Goal: Task Accomplishment & Management: Use online tool/utility

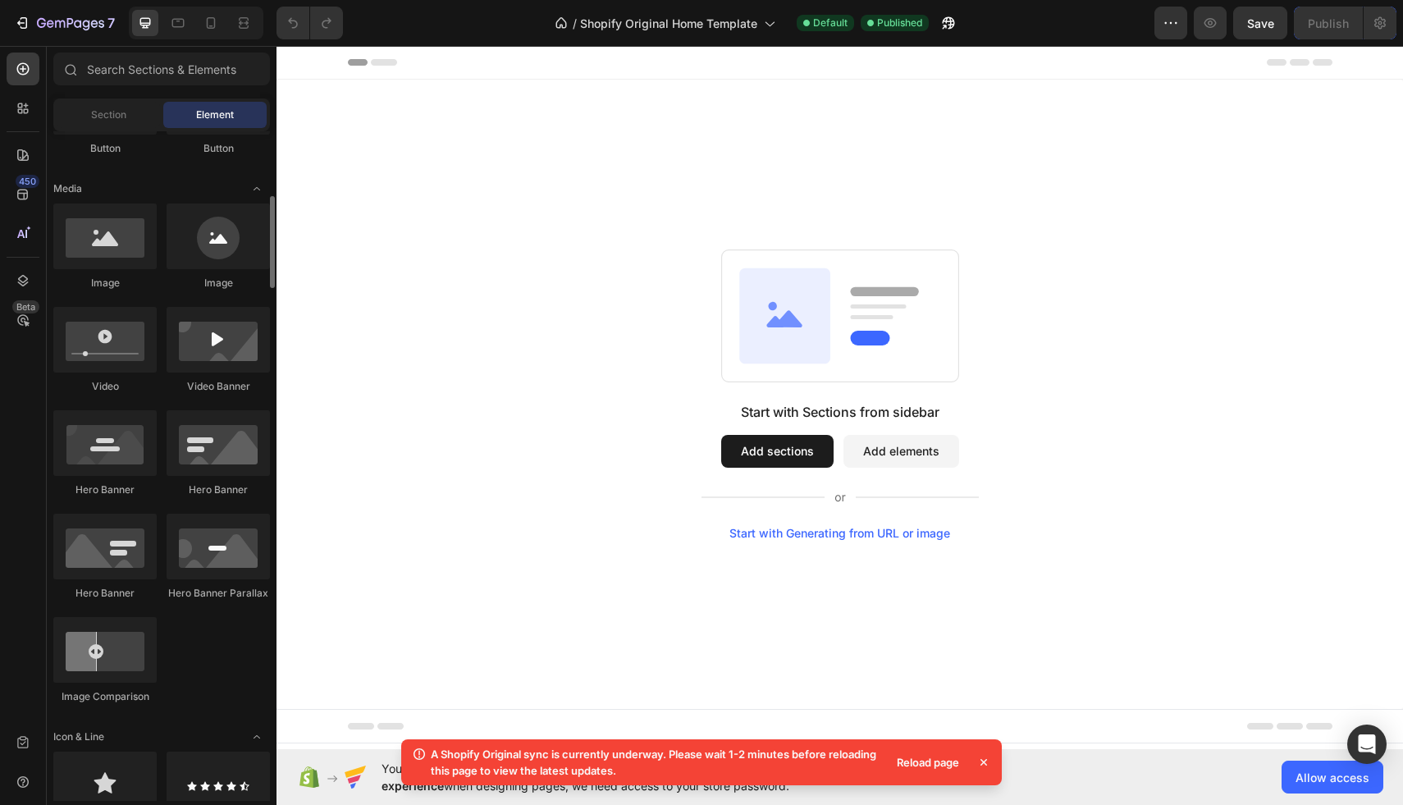
scroll to position [484, 0]
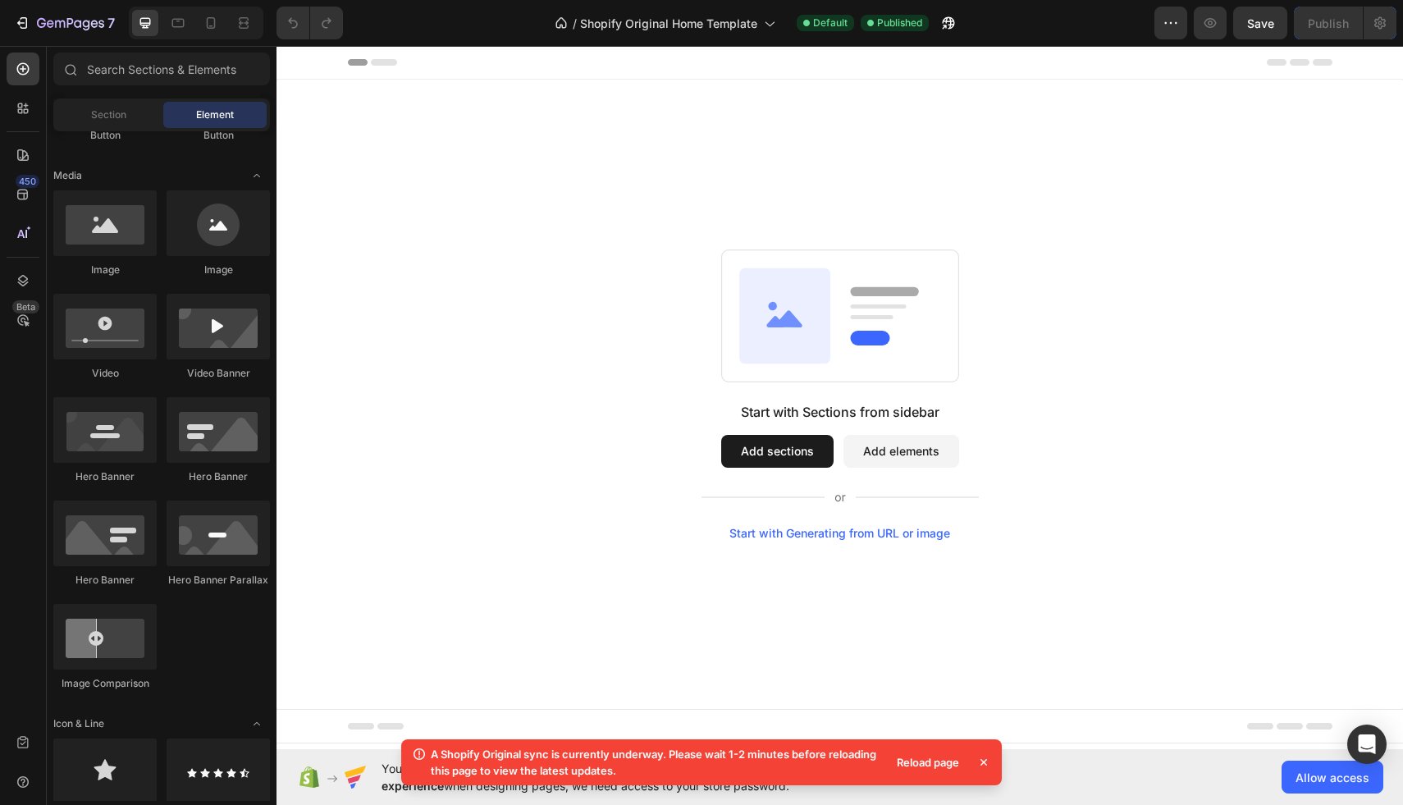
click at [799, 454] on button "Add sections" at bounding box center [777, 451] width 112 height 33
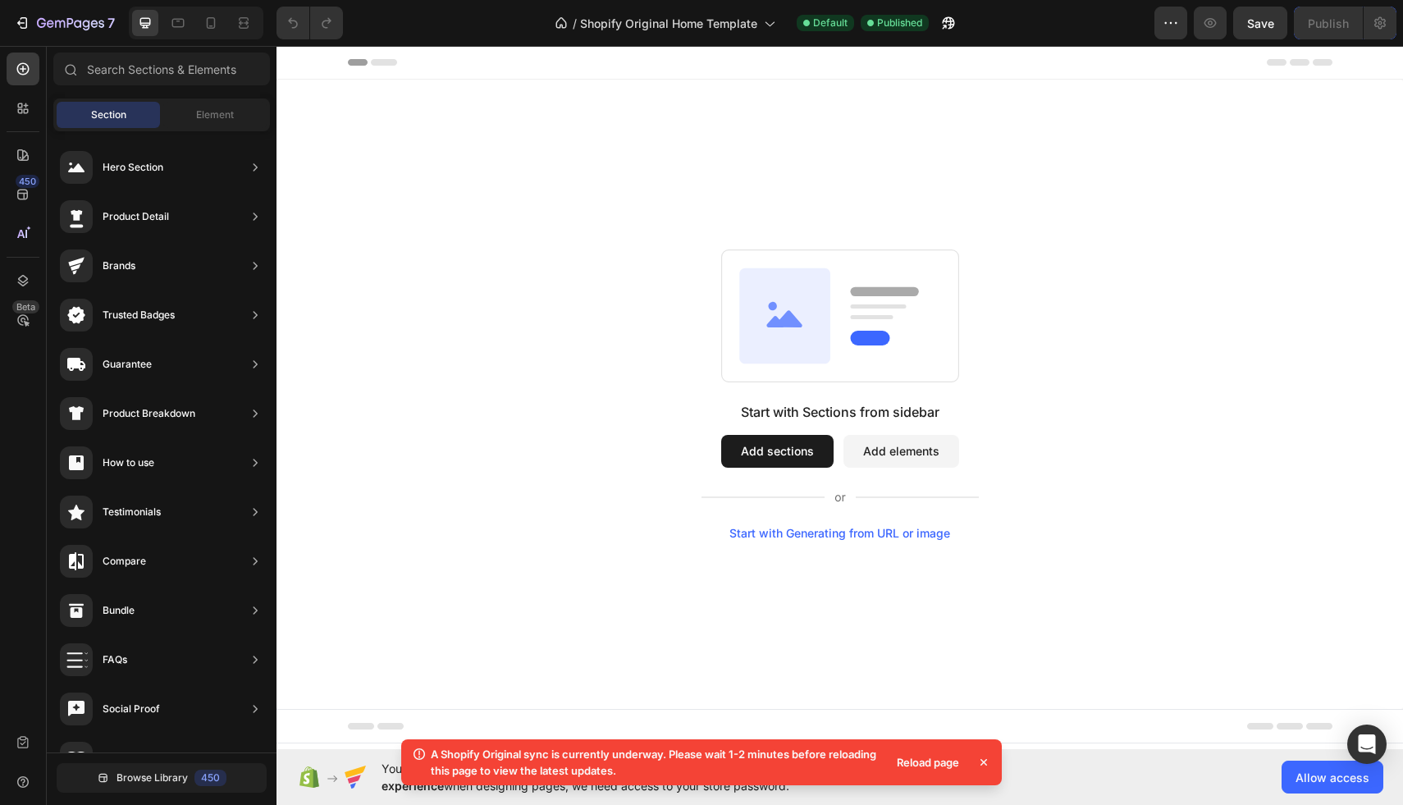
click at [776, 446] on button "Add sections" at bounding box center [777, 451] width 112 height 33
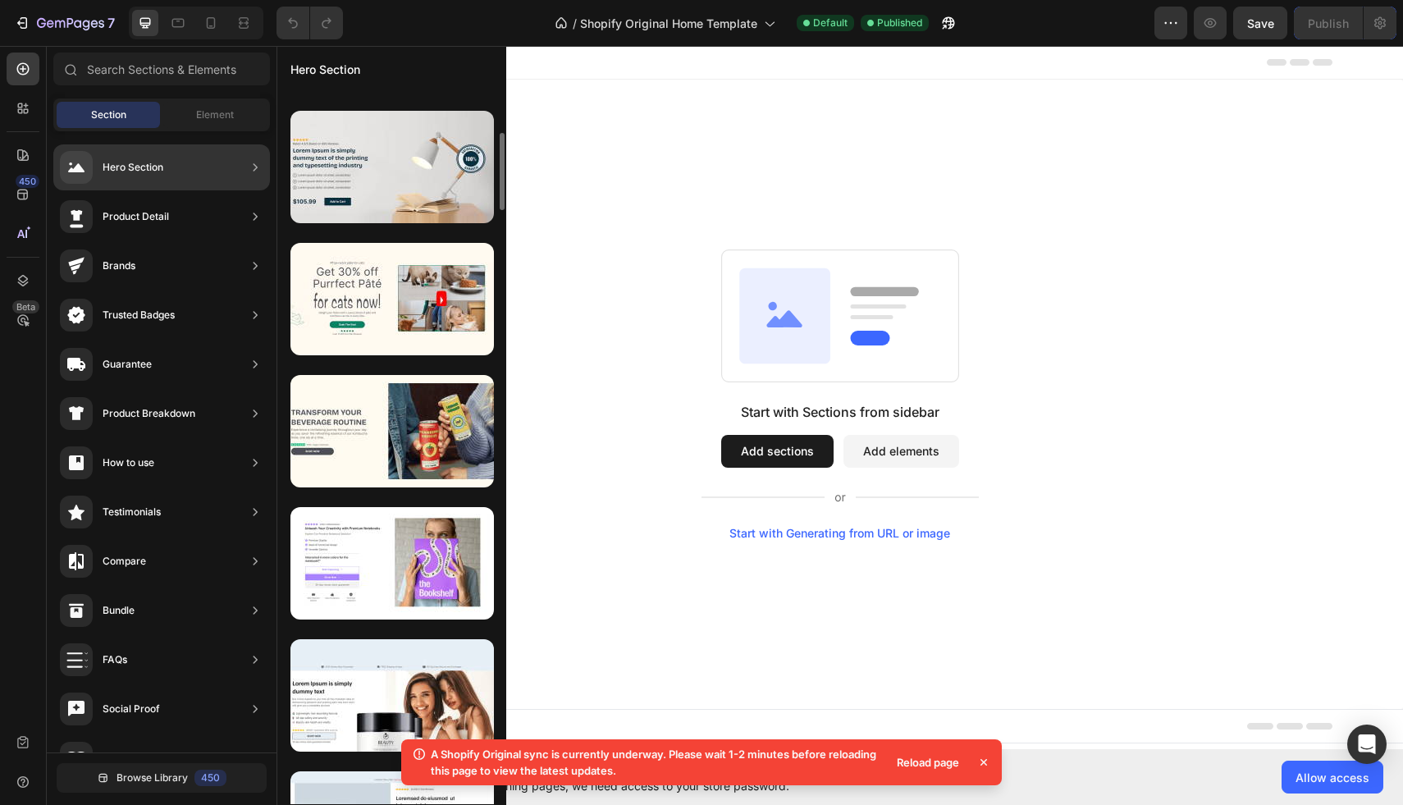
scroll to position [389, 0]
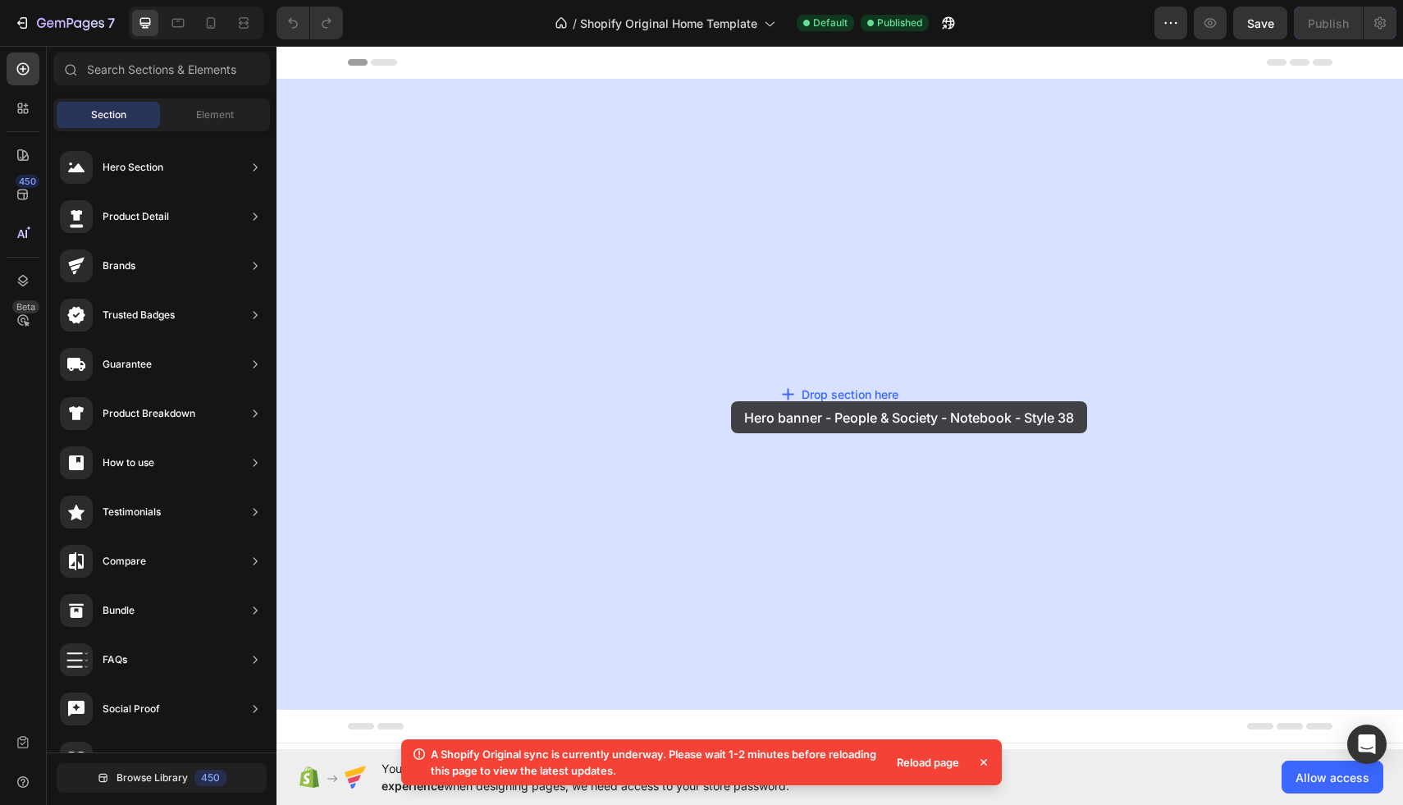
drag, startPoint x: 655, startPoint y: 598, endPoint x: 731, endPoint y: 401, distance: 210.8
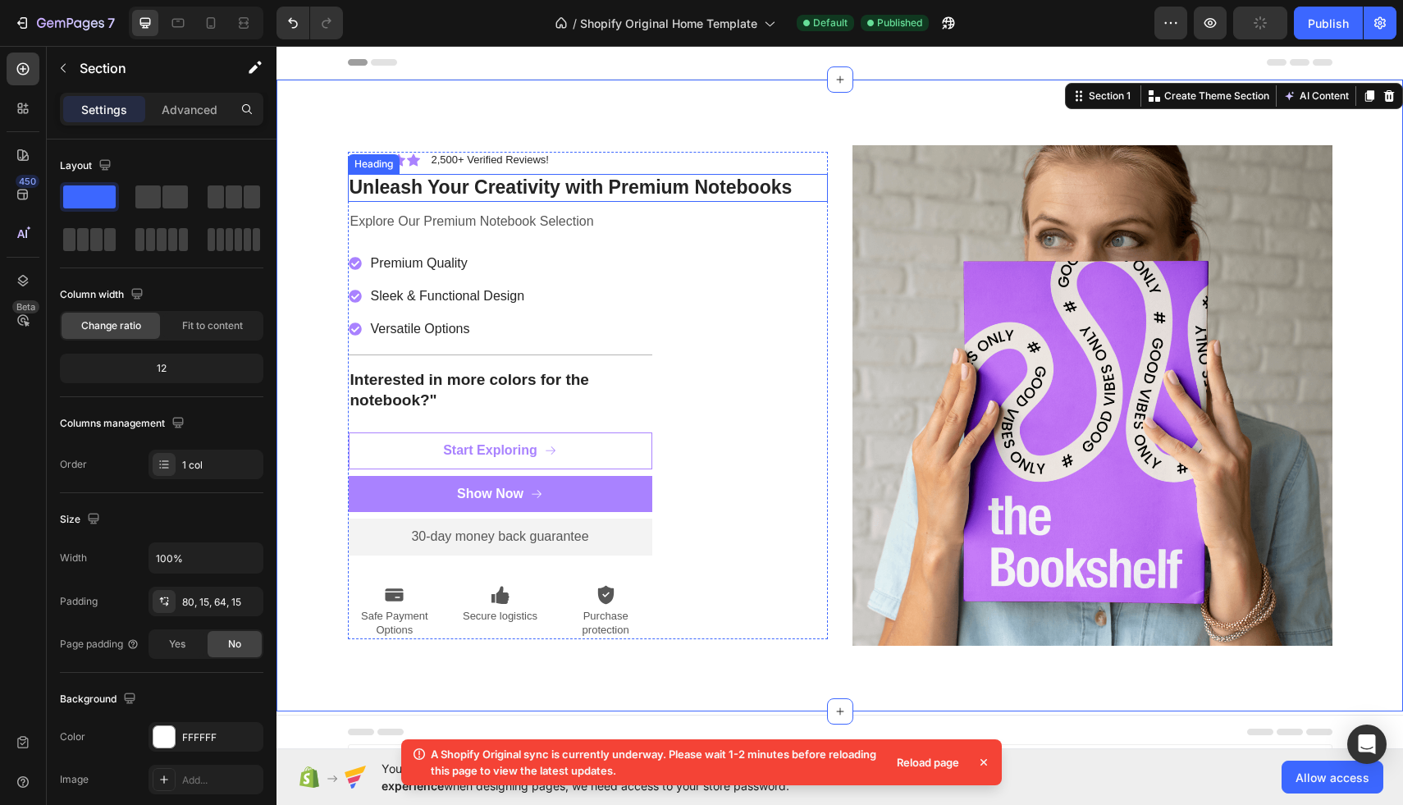
click at [665, 183] on h2 "Unleash Your Creativity with Premium Notebooks" at bounding box center [588, 188] width 480 height 28
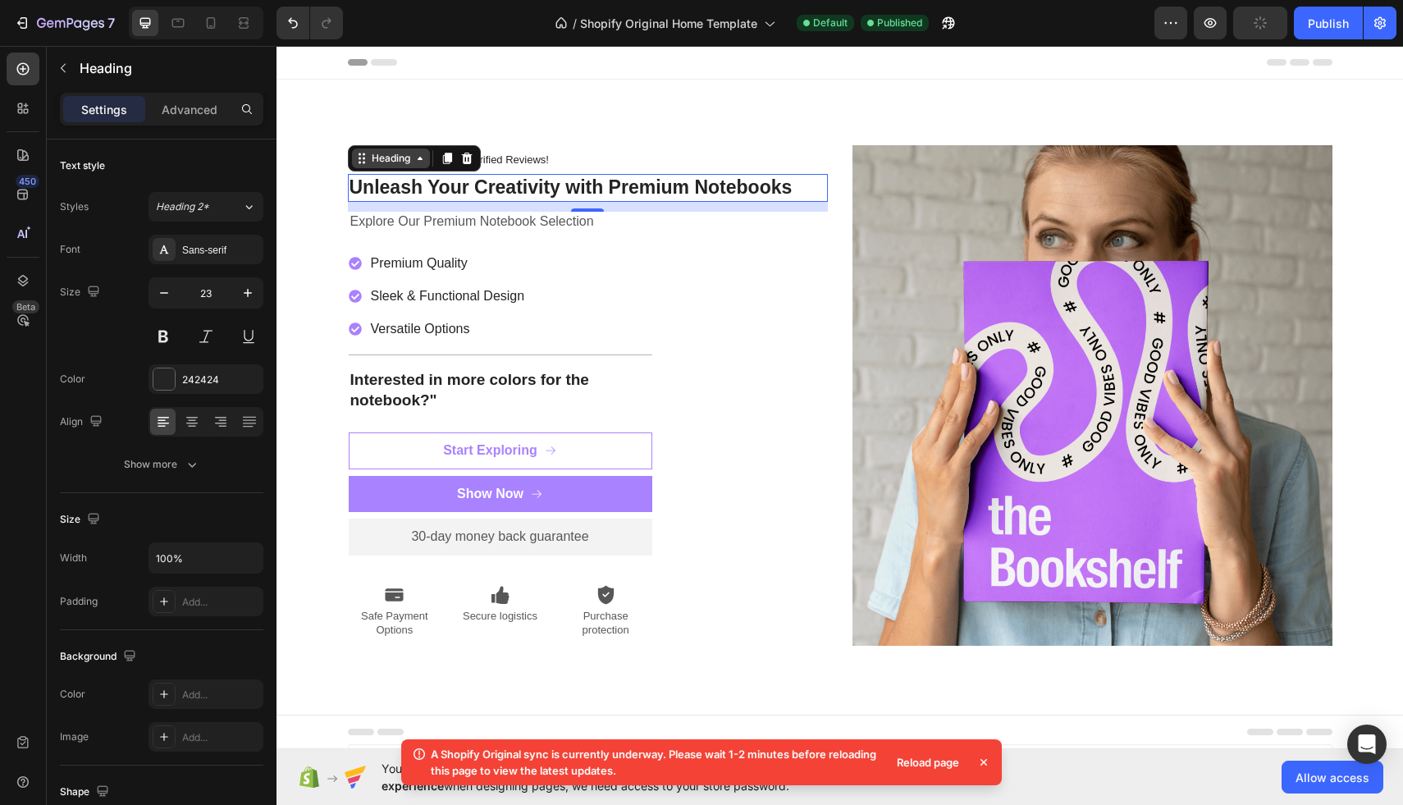
click at [418, 157] on icon at bounding box center [419, 158] width 13 height 13
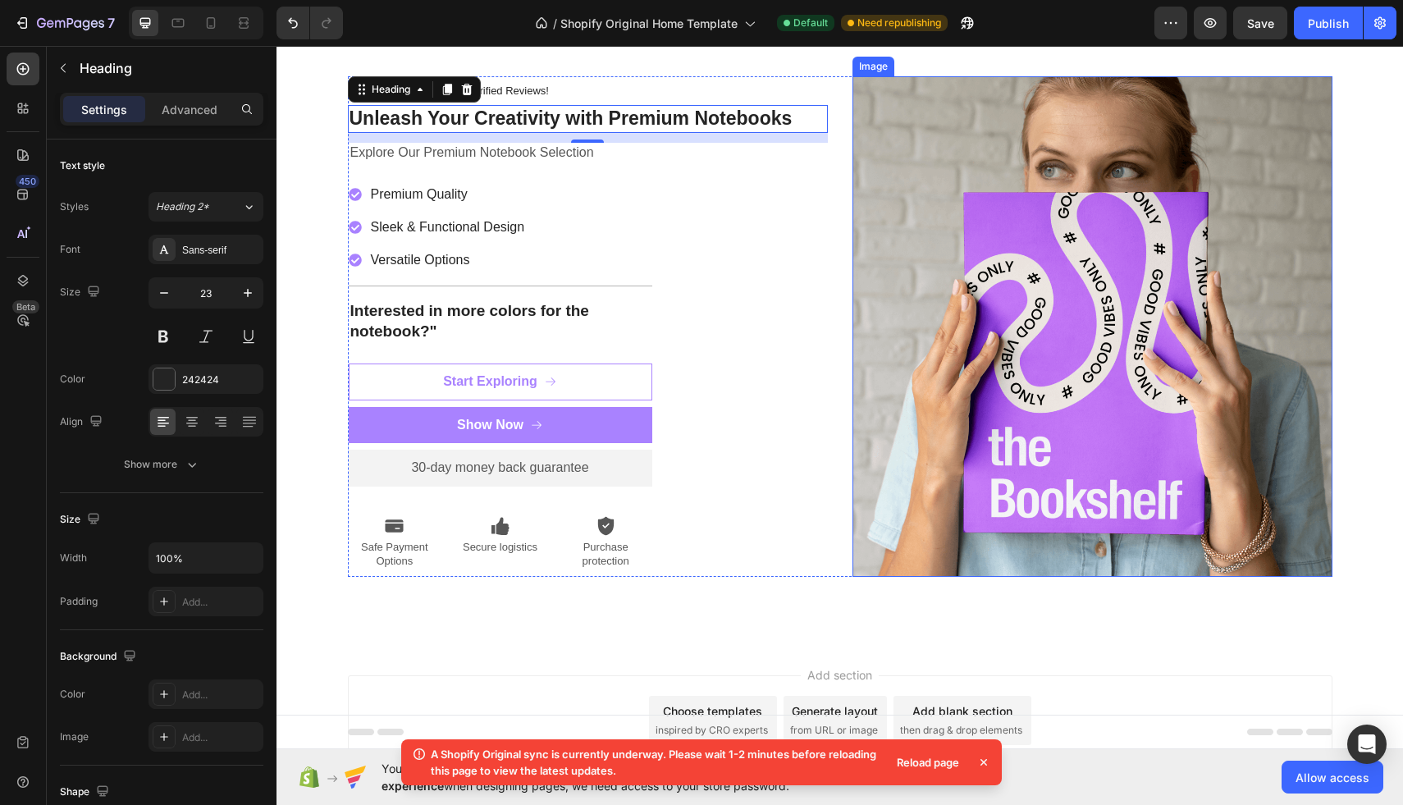
scroll to position [0, 0]
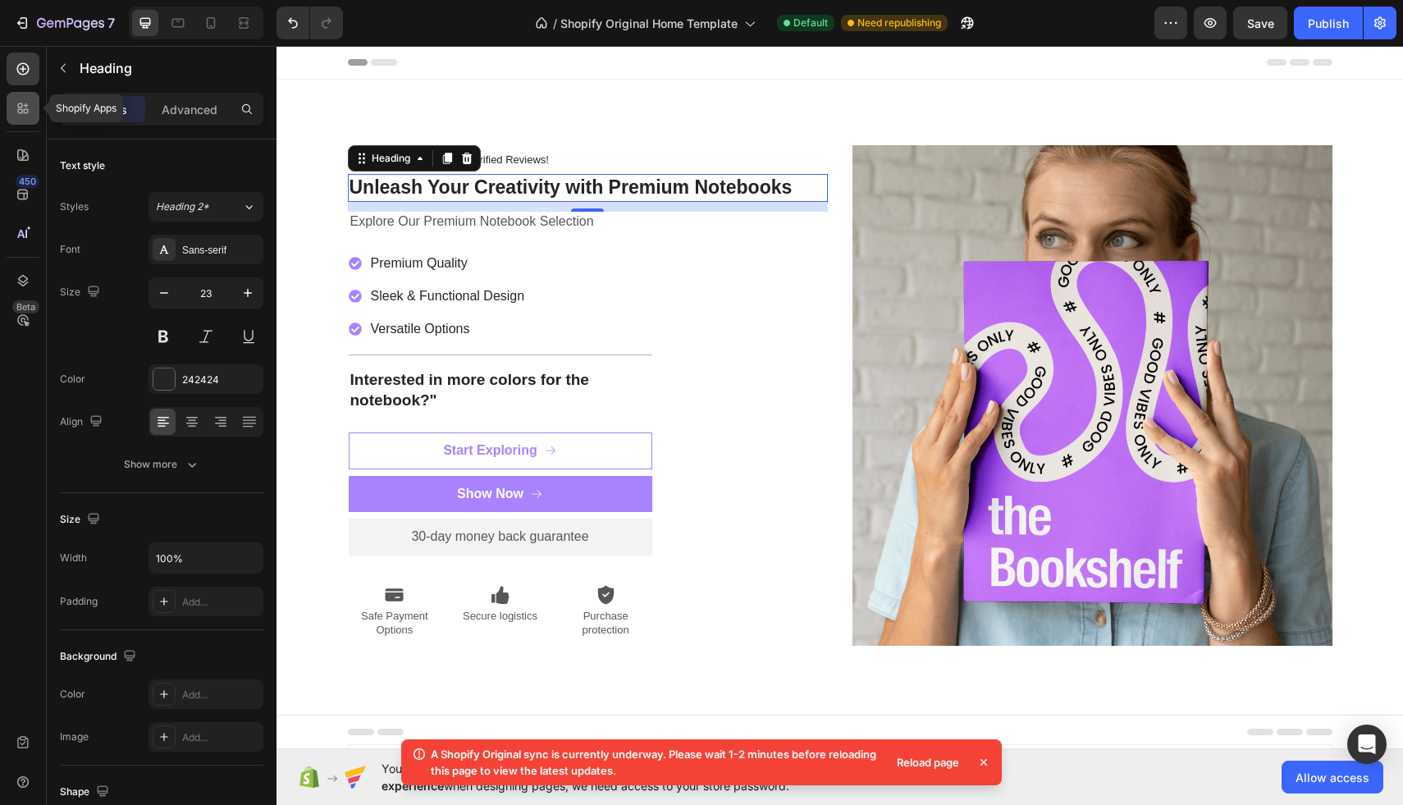
click at [34, 114] on div at bounding box center [23, 108] width 33 height 33
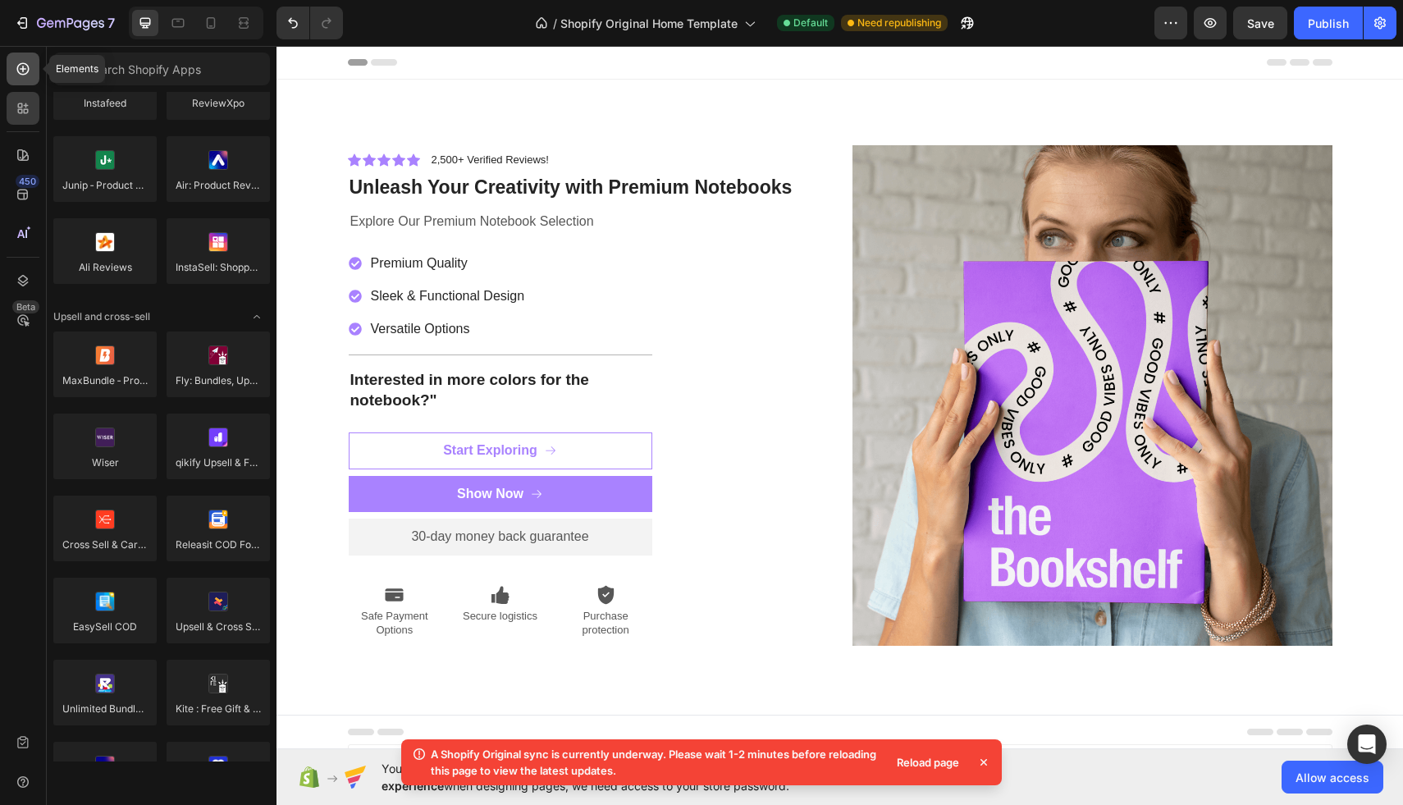
click at [34, 81] on div at bounding box center [23, 68] width 33 height 33
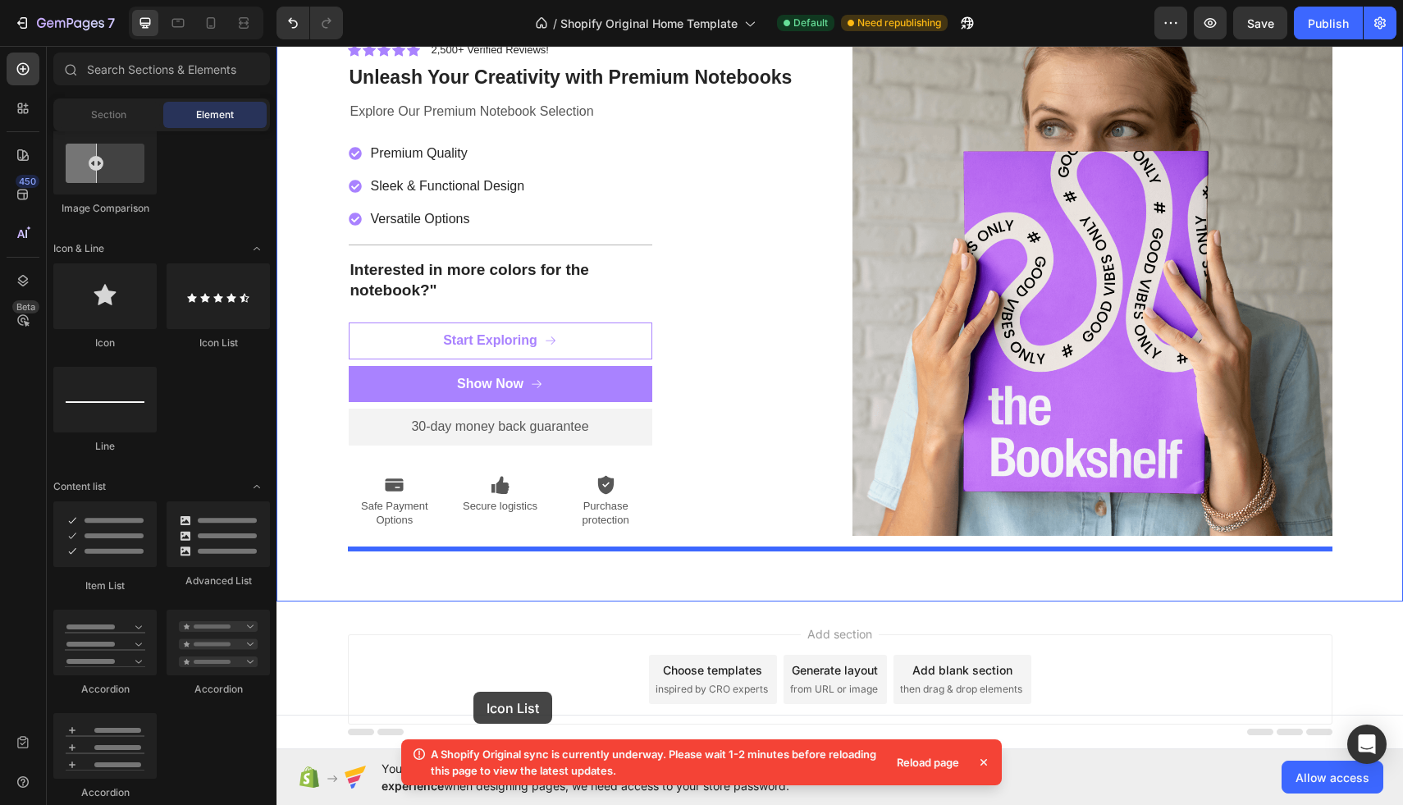
scroll to position [123, 0]
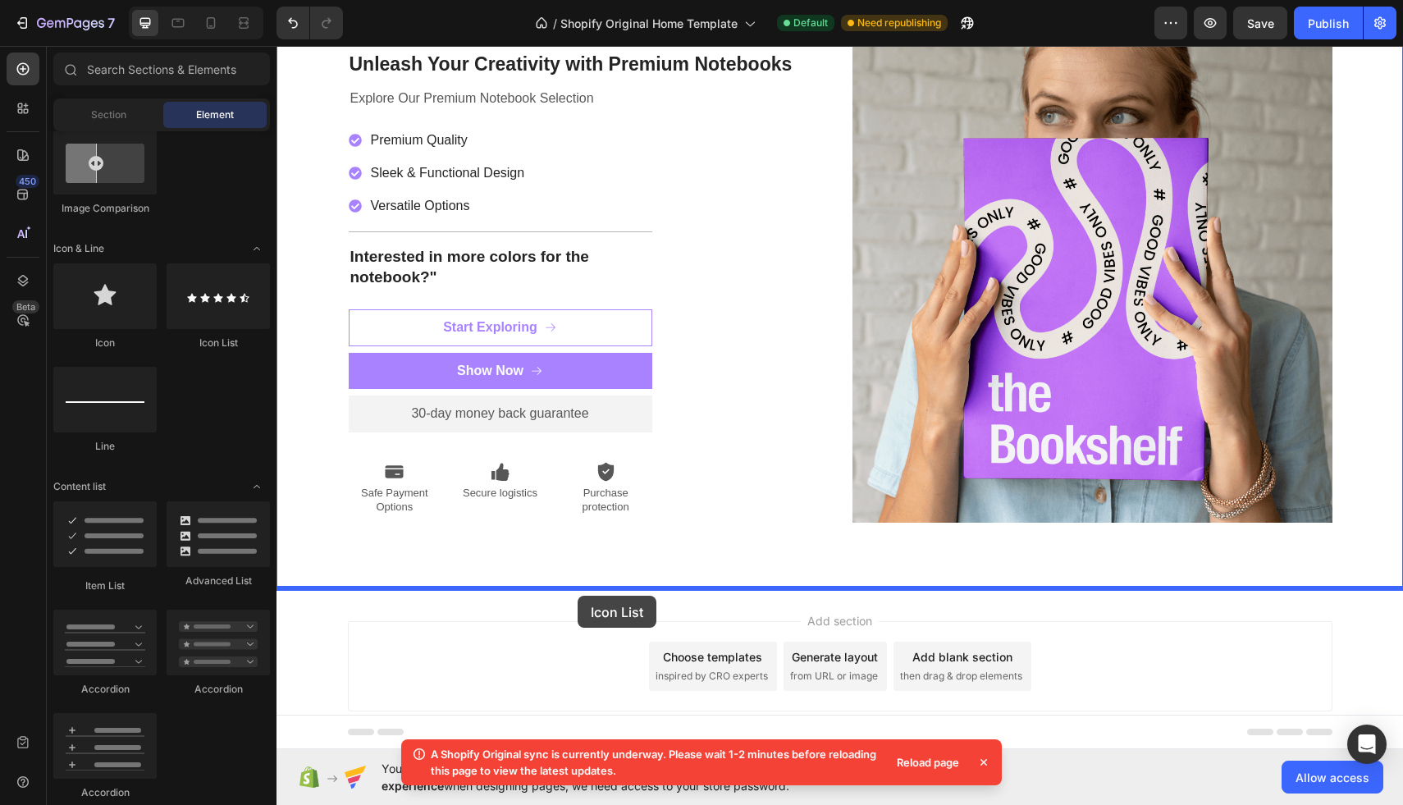
drag, startPoint x: 487, startPoint y: 346, endPoint x: 577, endPoint y: 596, distance: 265.2
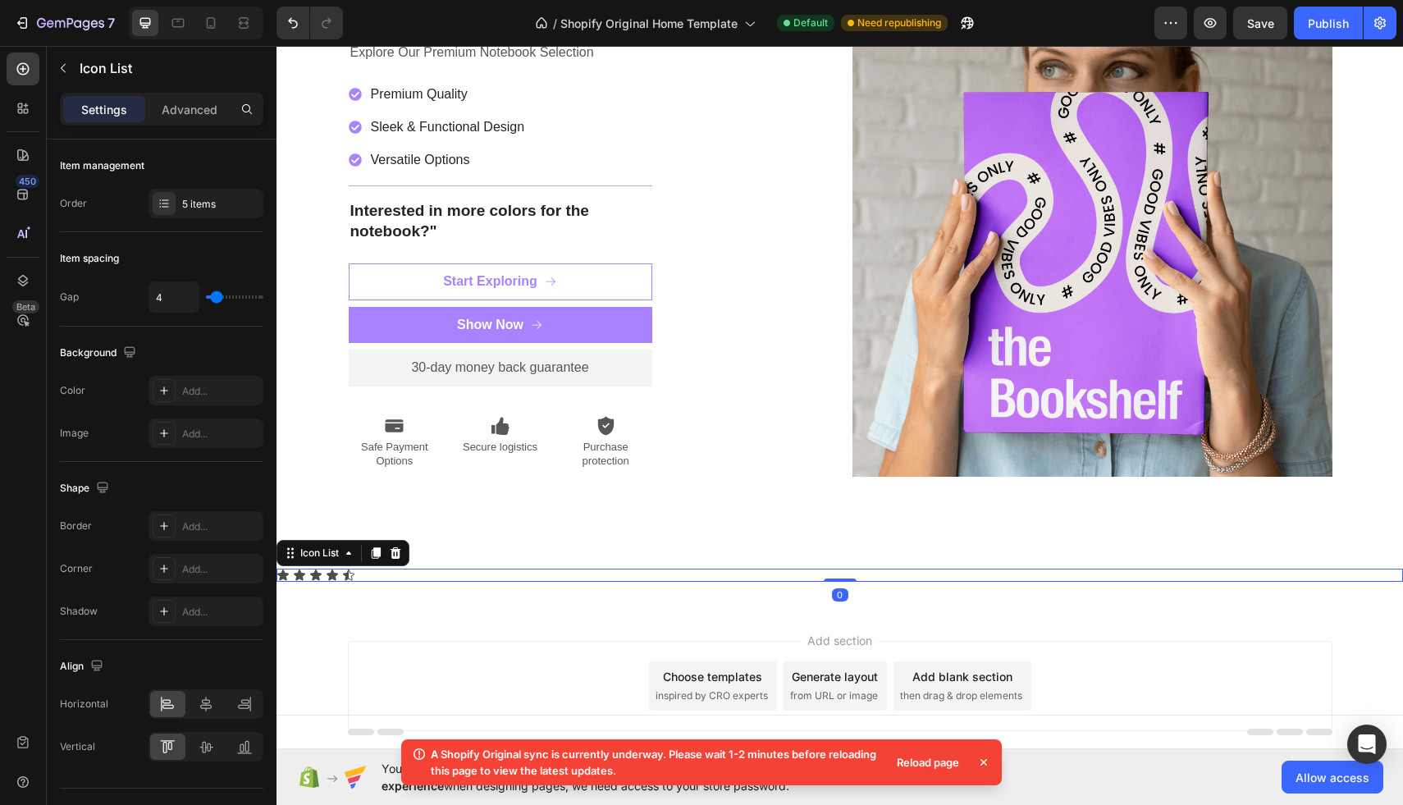
scroll to position [189, 0]
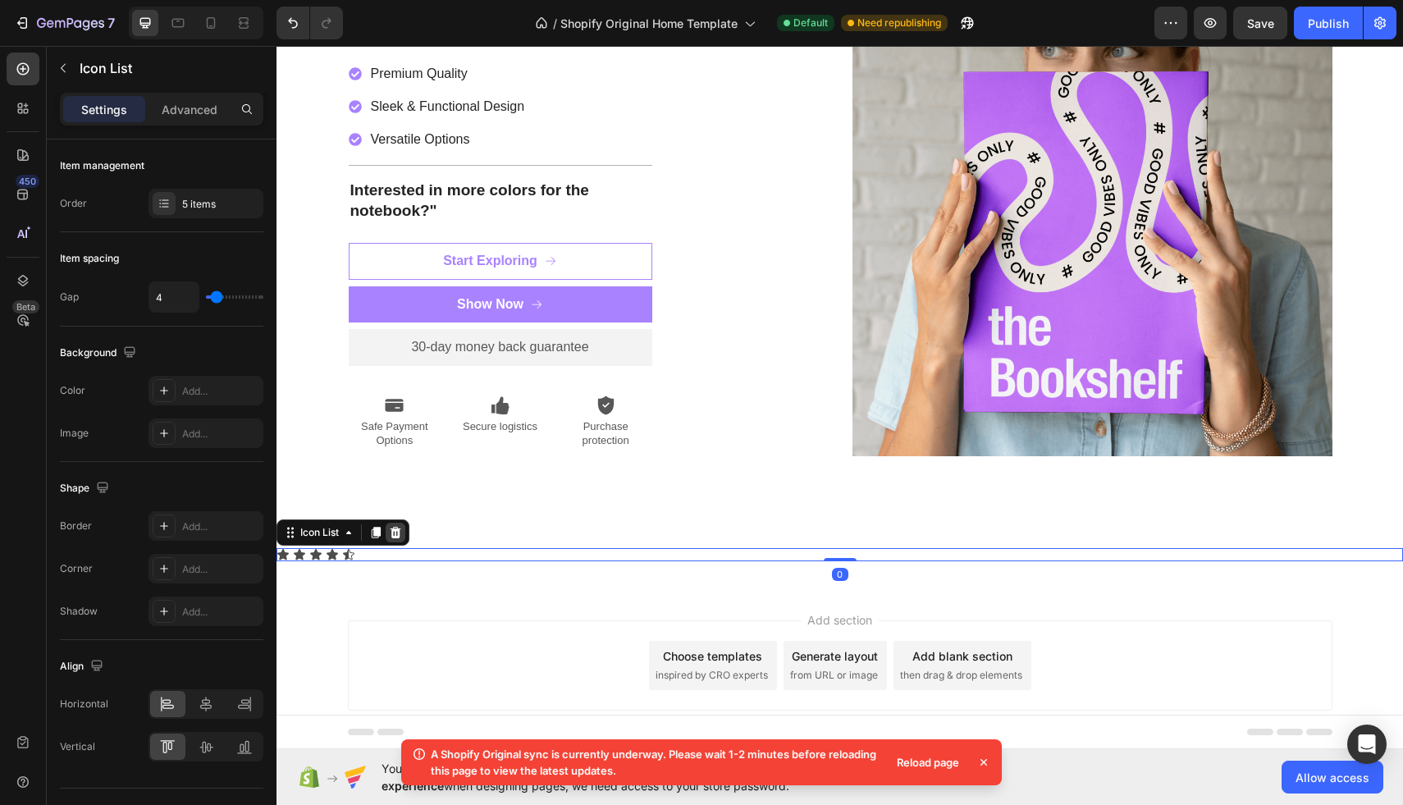
click at [388, 530] on div at bounding box center [396, 533] width 20 height 20
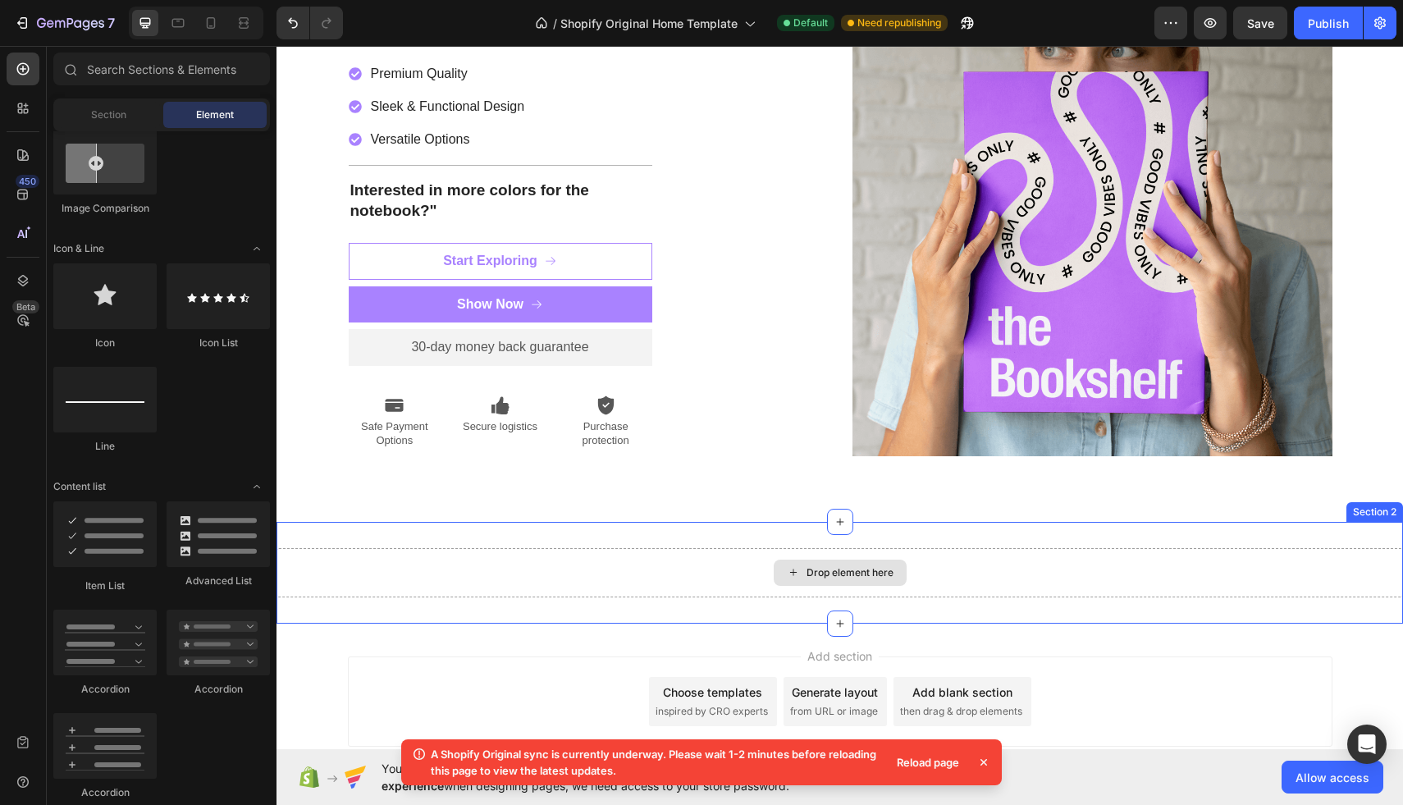
click at [849, 566] on div "Drop element here" at bounding box center [849, 572] width 87 height 13
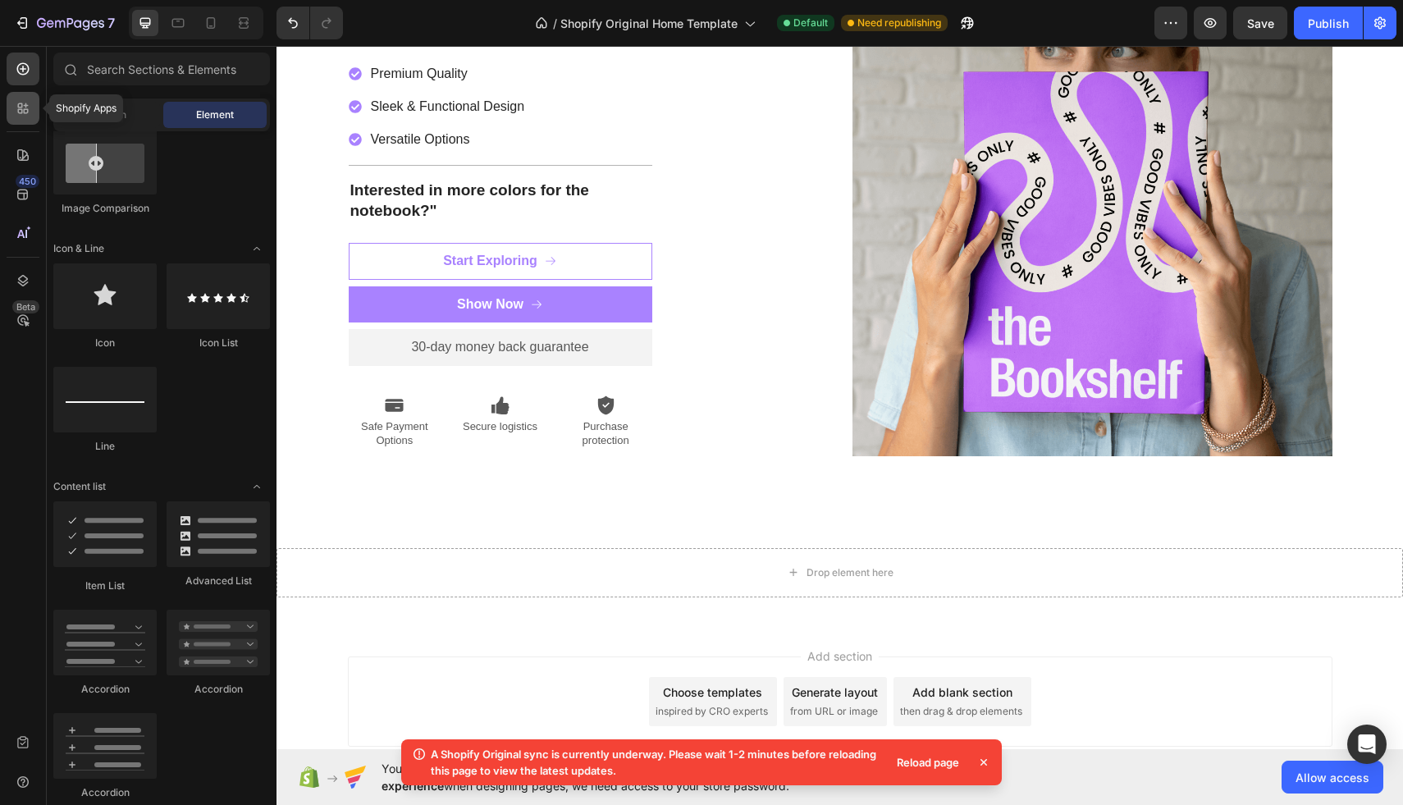
click at [30, 114] on icon at bounding box center [23, 108] width 16 height 16
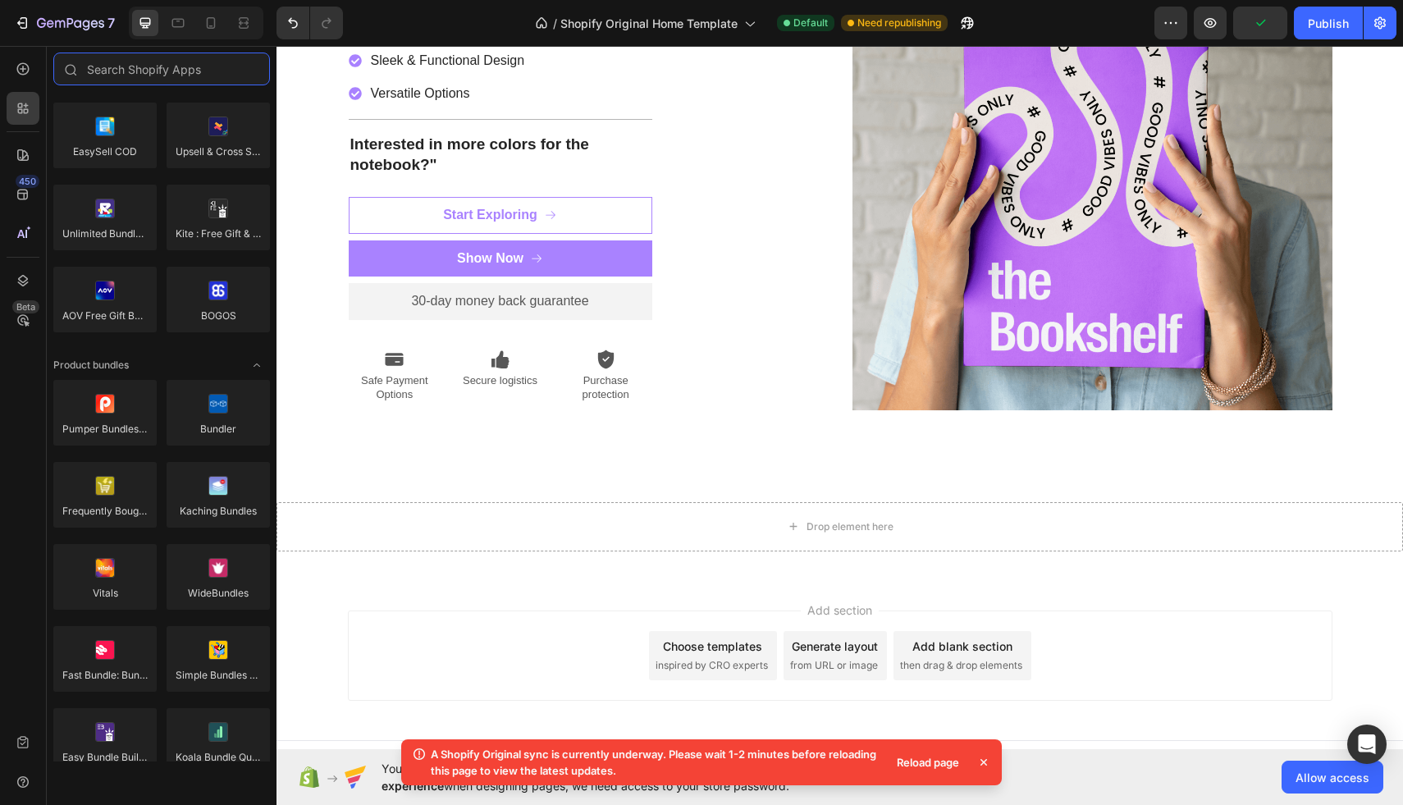
scroll to position [260, 0]
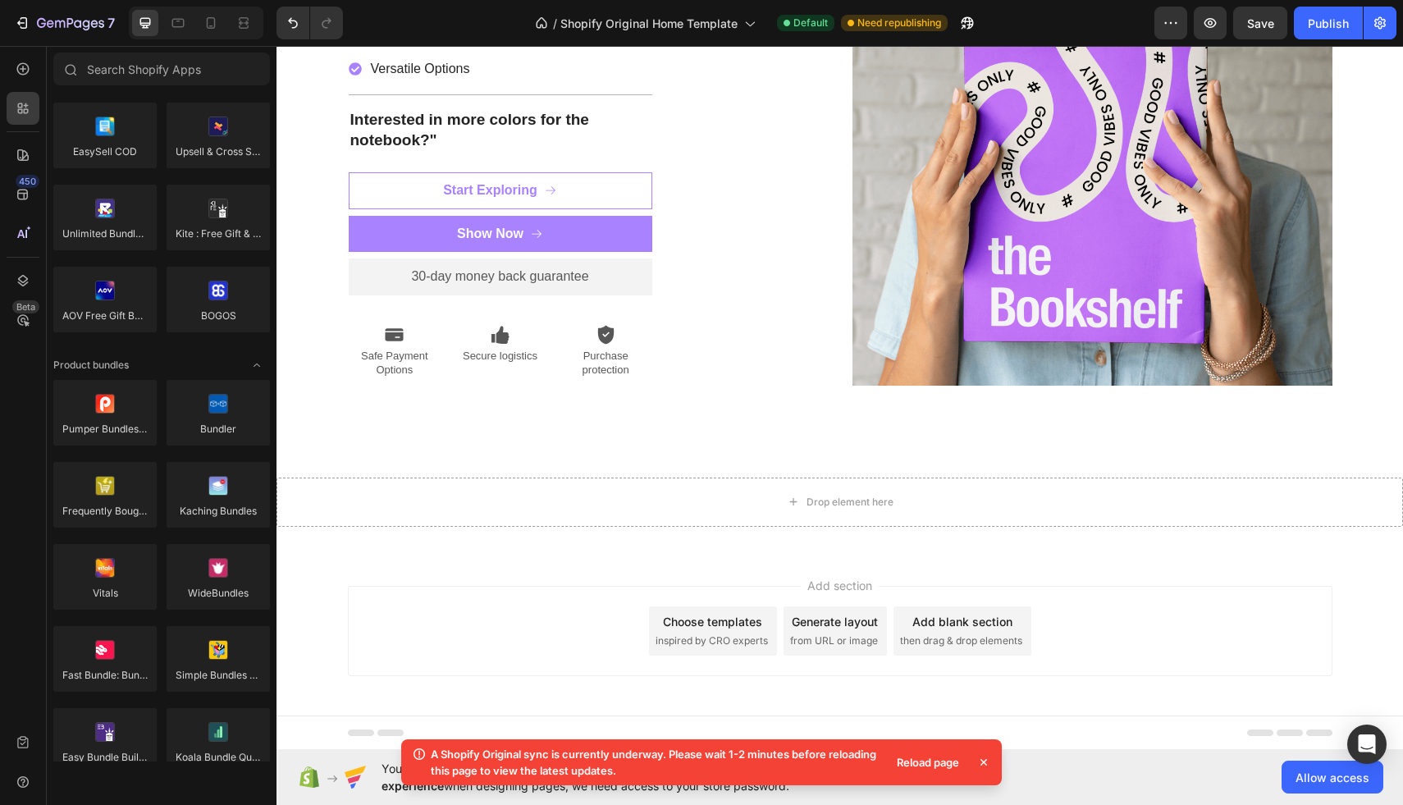
click at [716, 636] on span "inspired by CRO experts" at bounding box center [711, 640] width 112 height 15
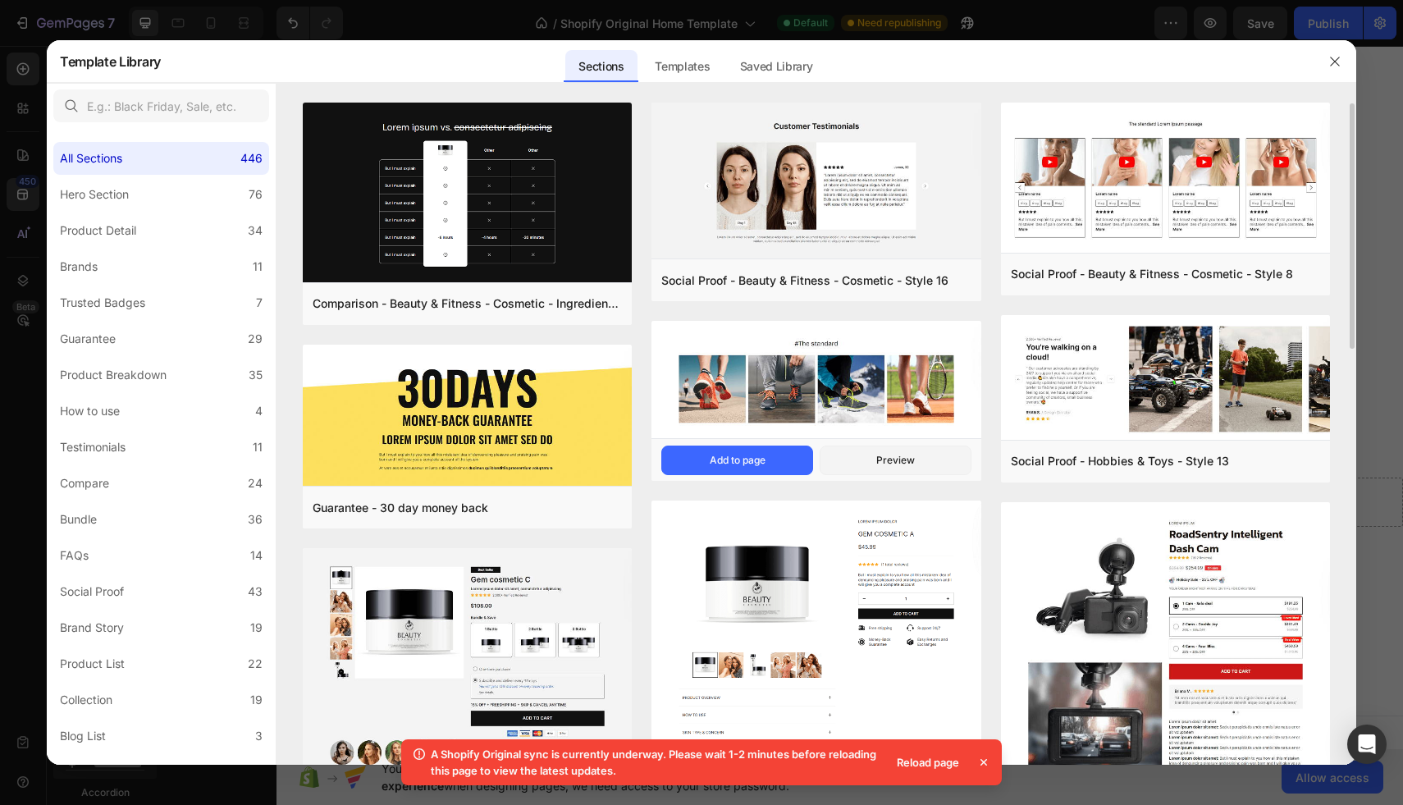
scroll to position [23, 0]
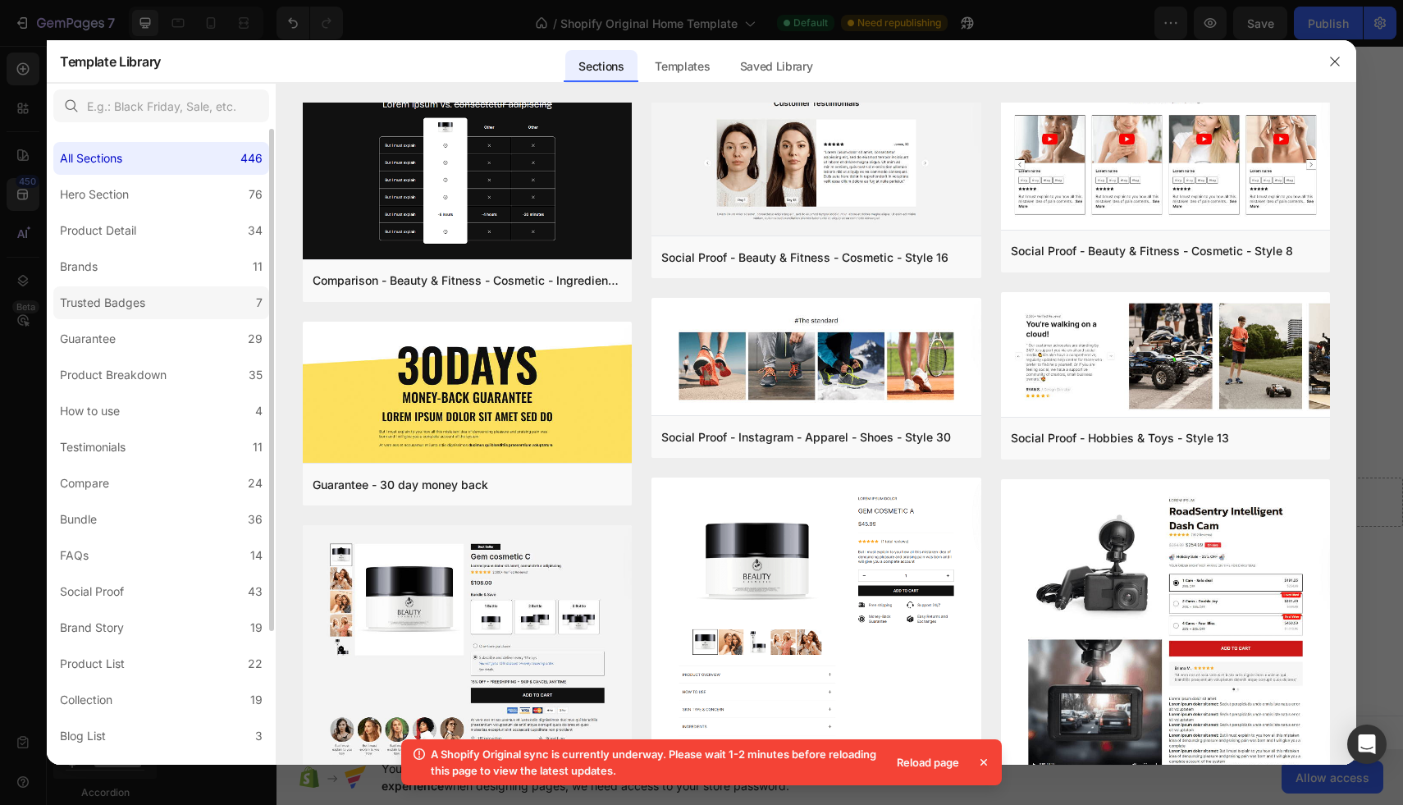
click at [200, 298] on label "Trusted Badges 7" at bounding box center [161, 302] width 216 height 33
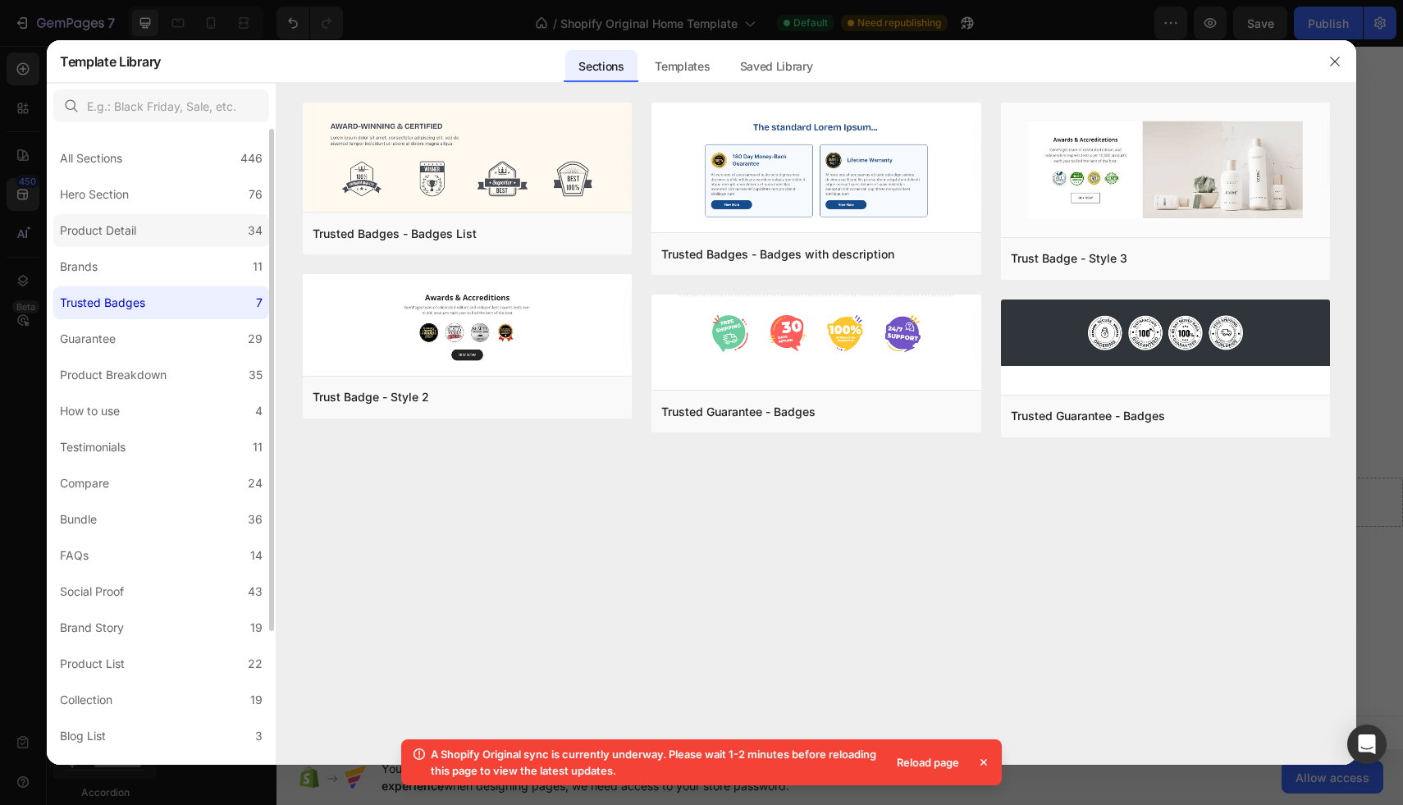
click at [199, 231] on label "Product Detail 34" at bounding box center [161, 230] width 216 height 33
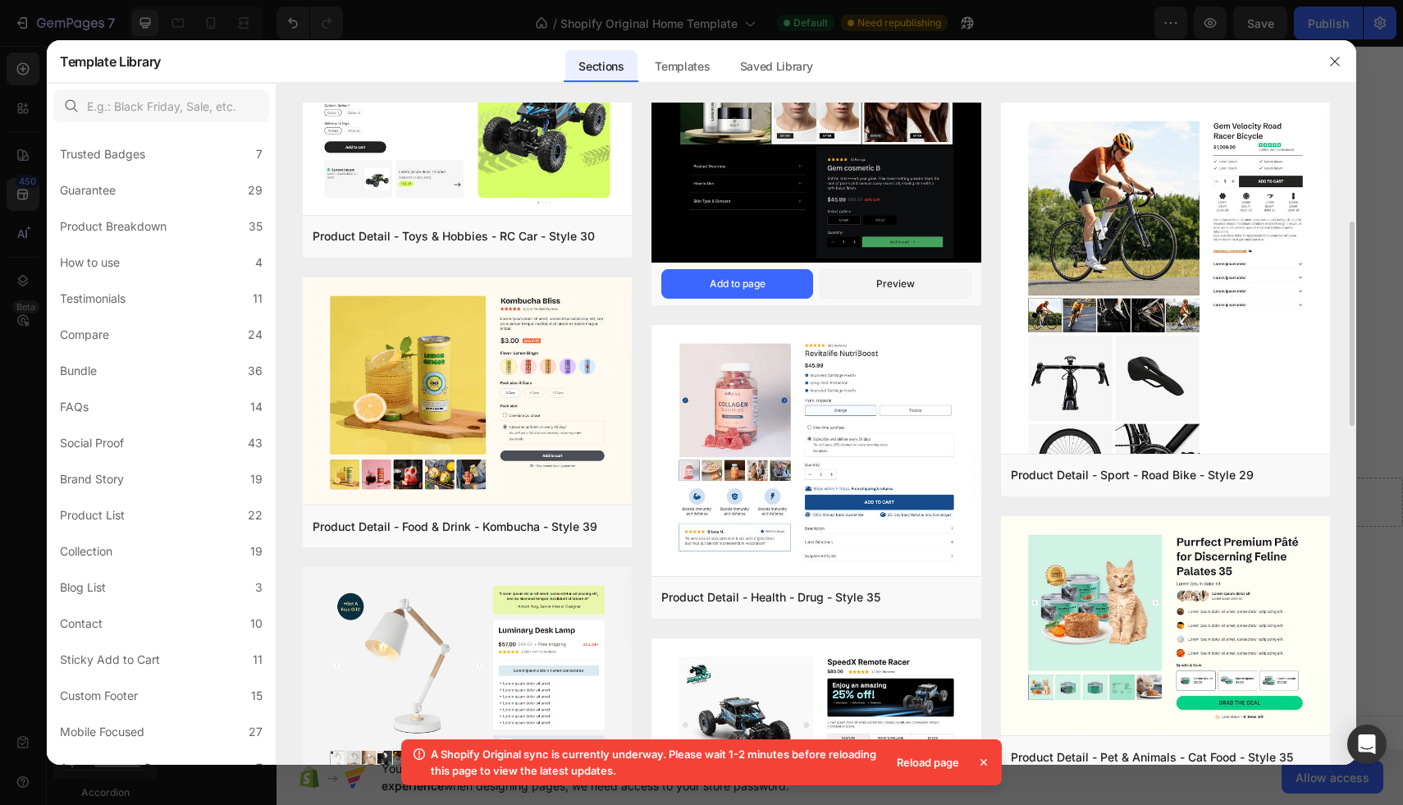
scroll to position [371, 0]
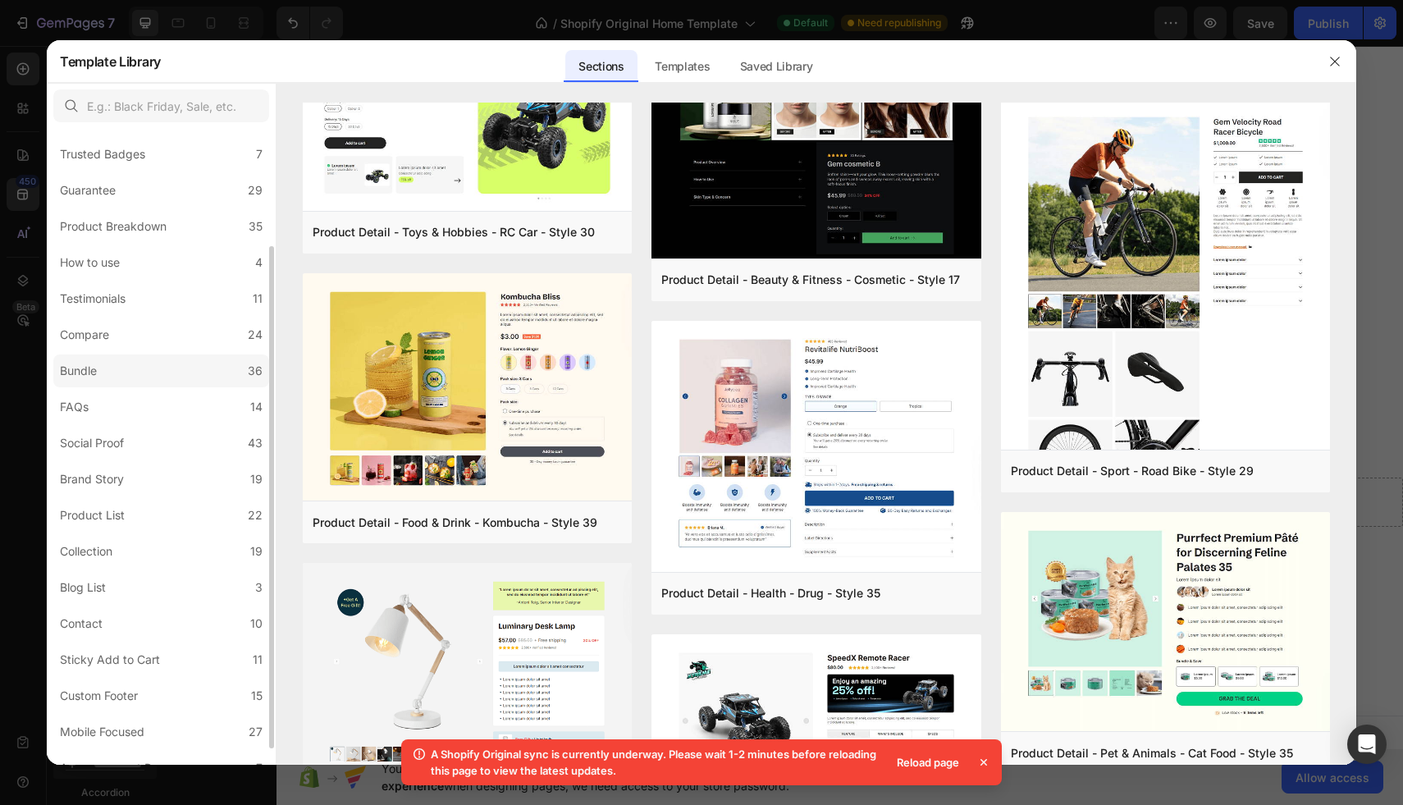
click at [122, 374] on label "Bundle 36" at bounding box center [161, 370] width 216 height 33
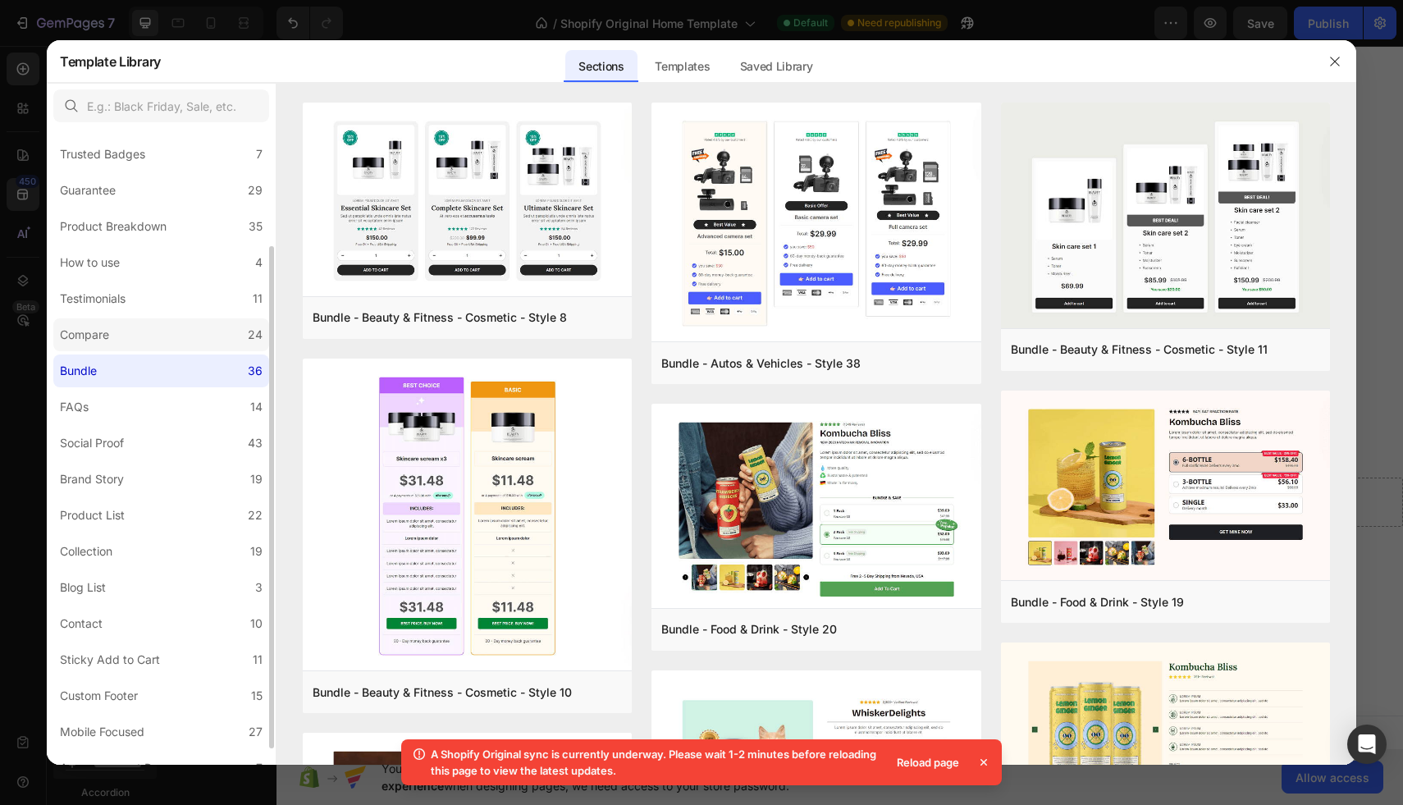
click at [138, 347] on label "Compare 24" at bounding box center [161, 334] width 216 height 33
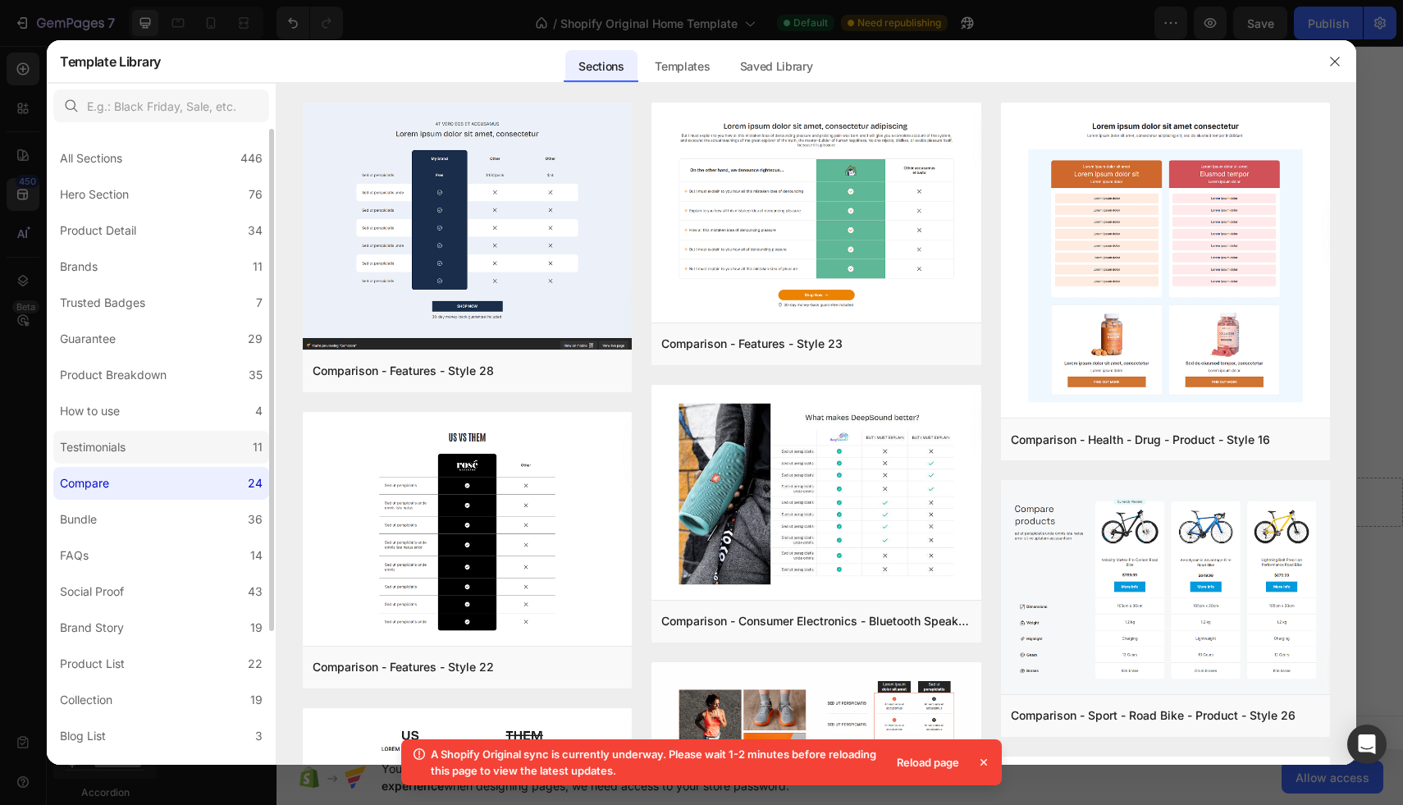
click at [126, 452] on div "Testimonials" at bounding box center [93, 447] width 66 height 20
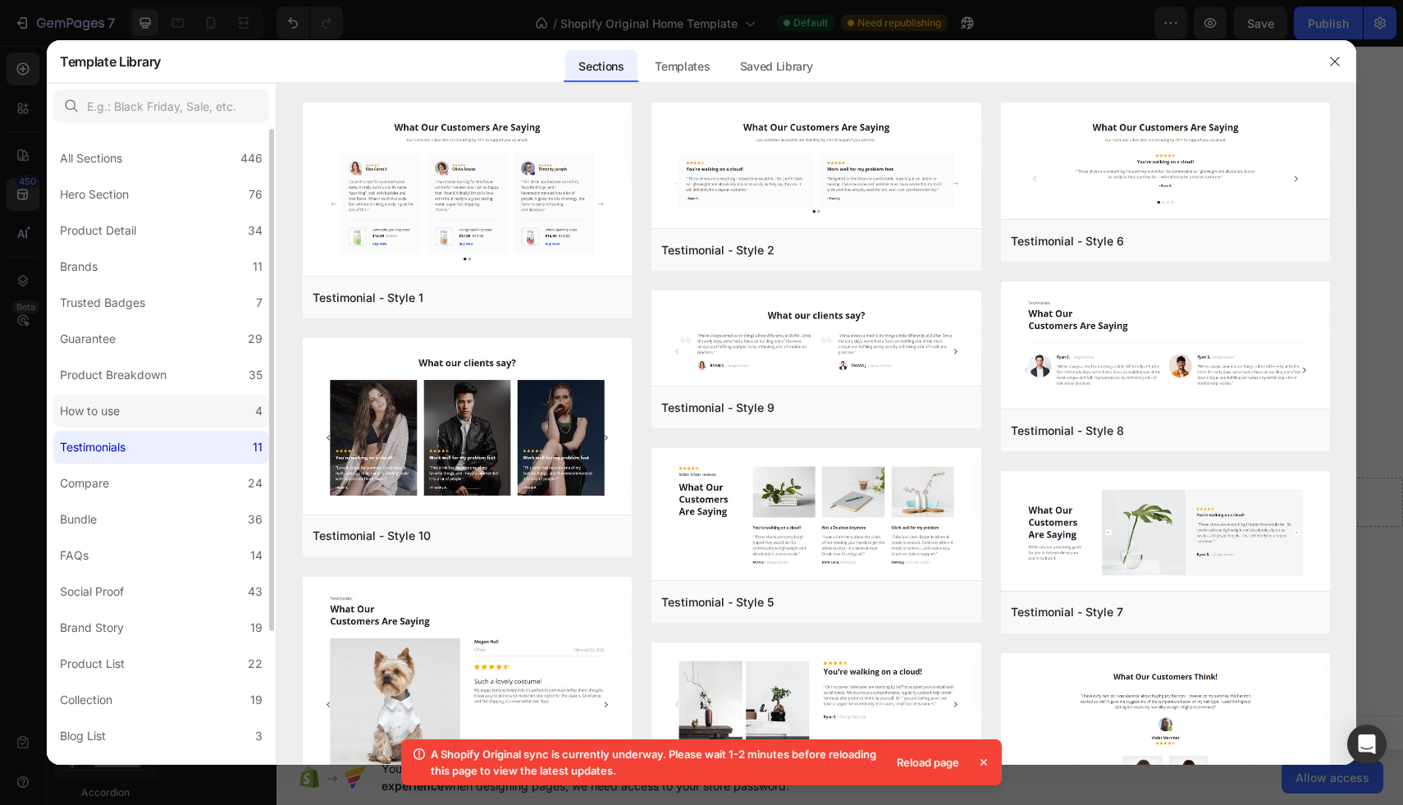
click at [133, 411] on label "How to use 4" at bounding box center [161, 411] width 216 height 33
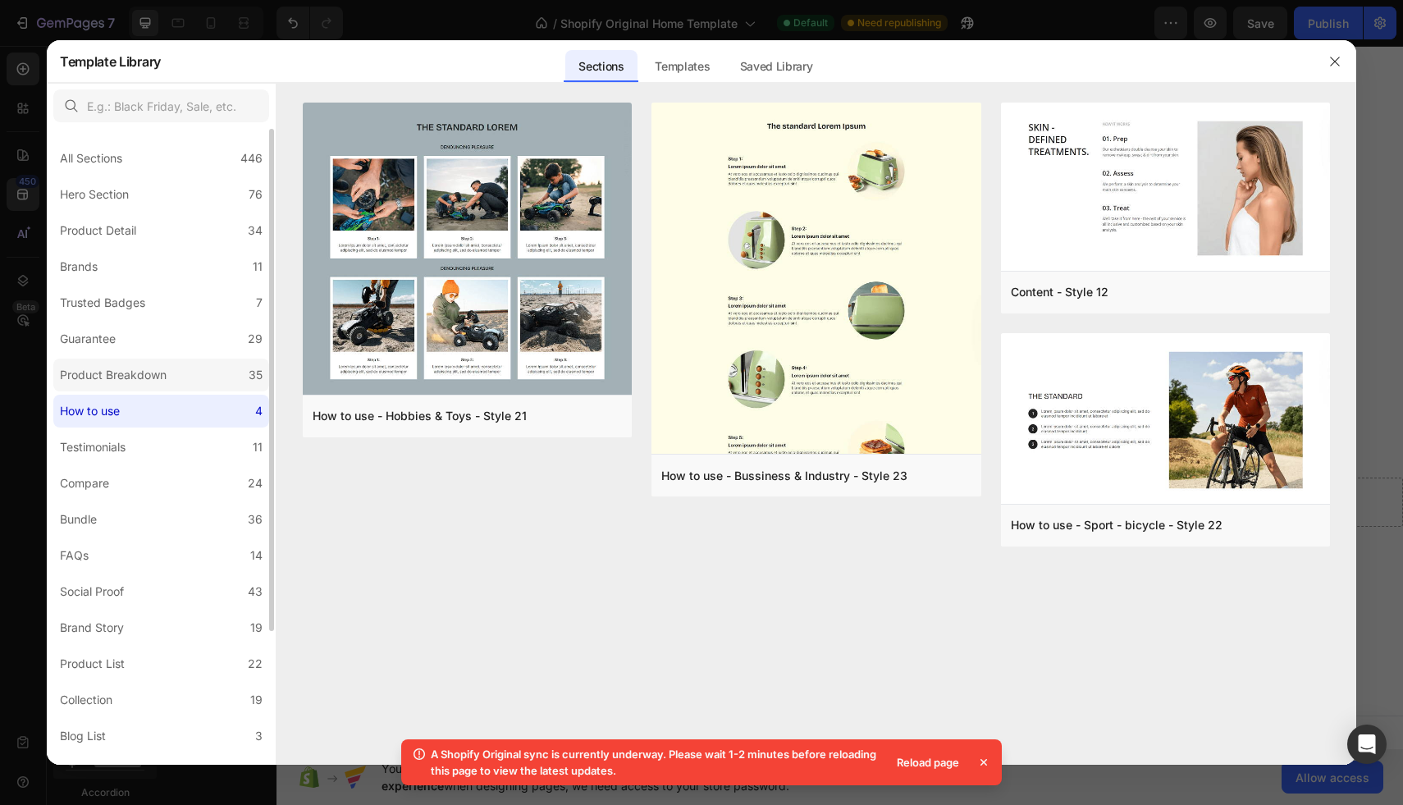
click at [146, 374] on div "Product Breakdown" at bounding box center [113, 375] width 107 height 20
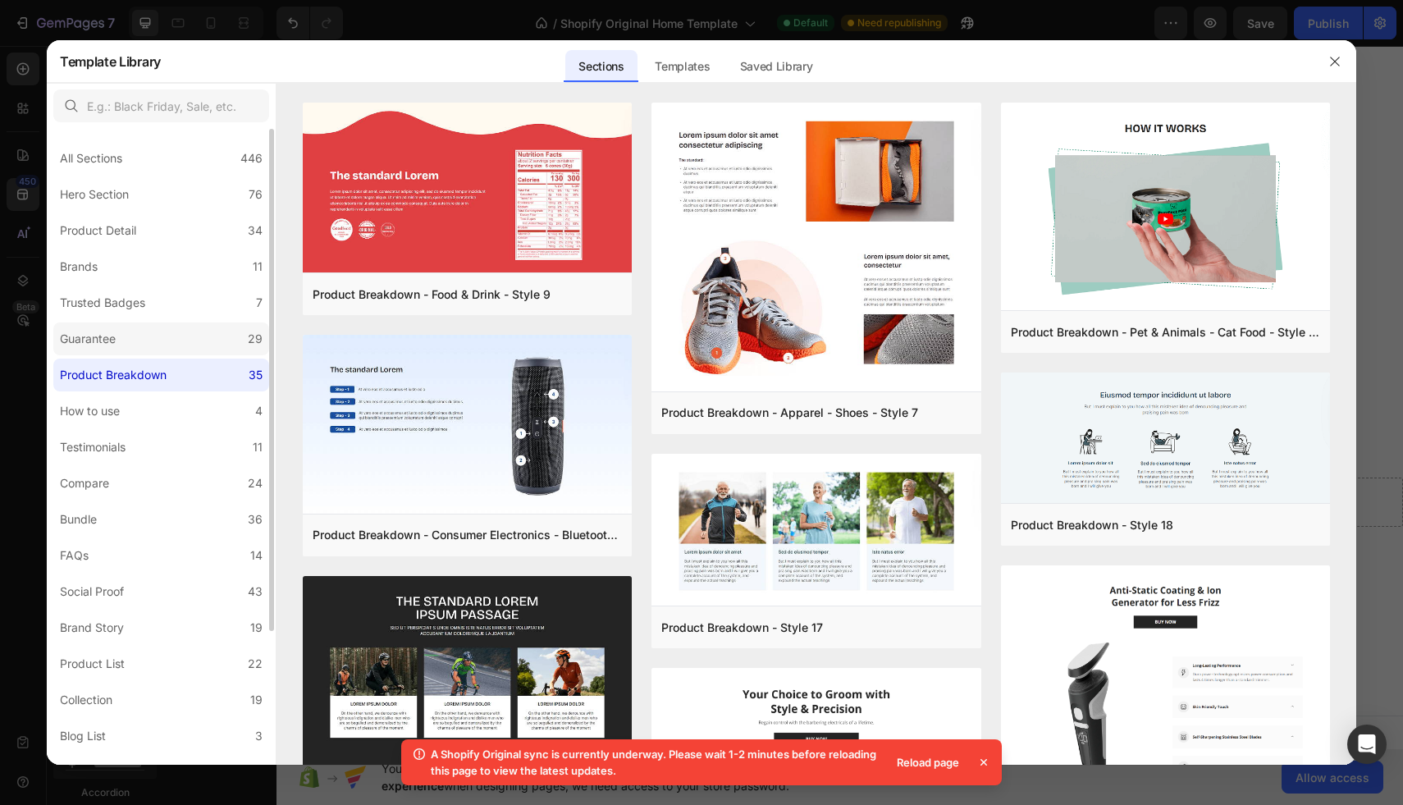
click at [161, 342] on label "Guarantee 29" at bounding box center [161, 338] width 216 height 33
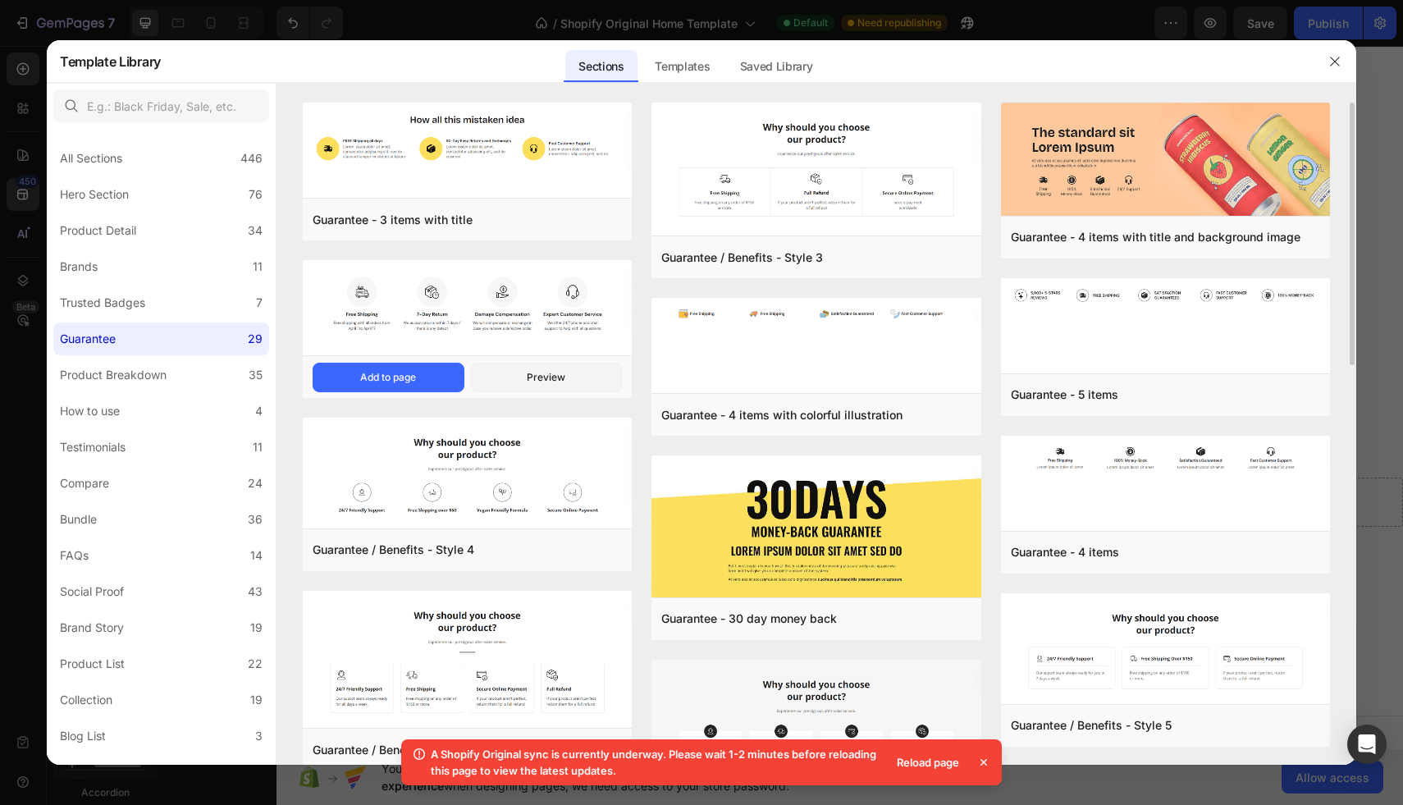
click at [484, 324] on img at bounding box center [467, 304] width 329 height 88
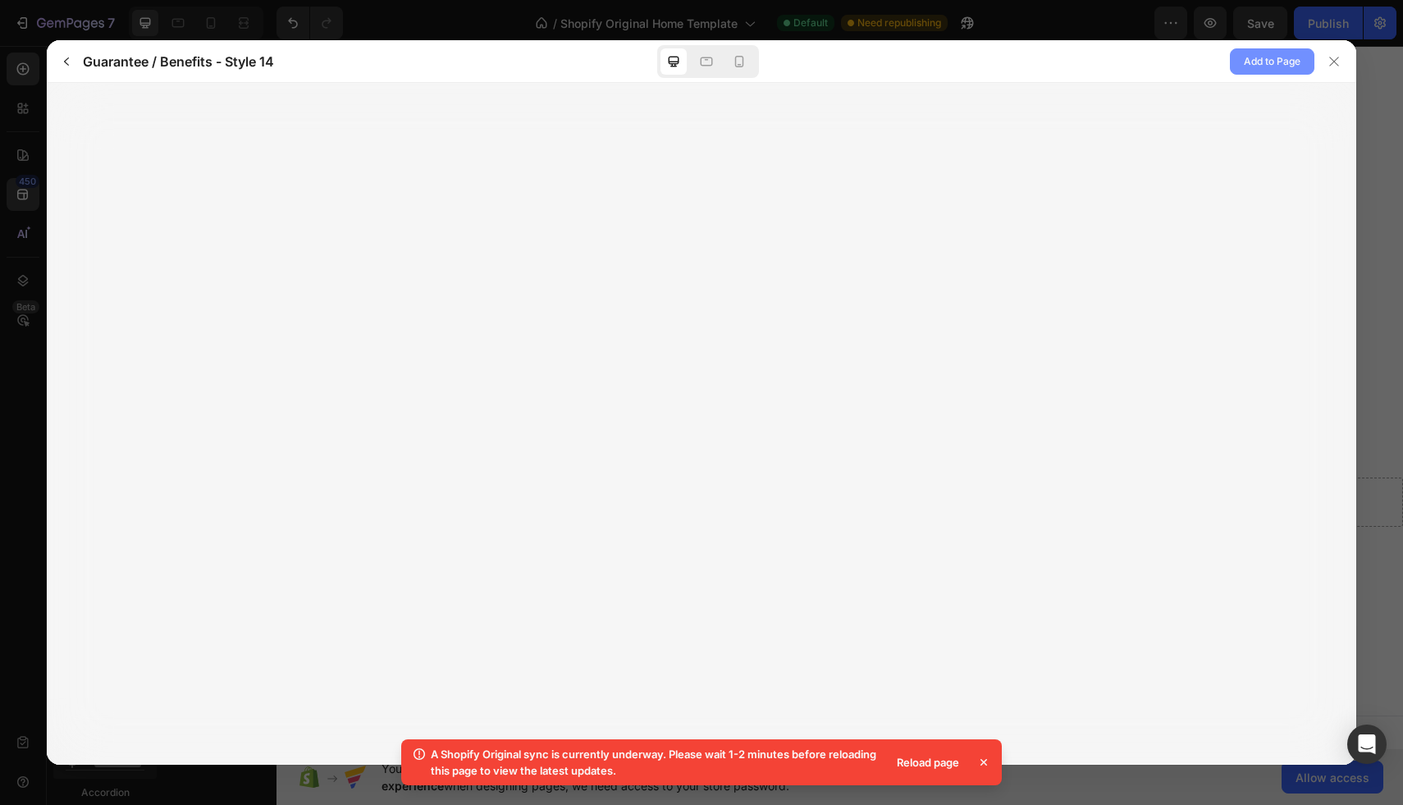
click at [1266, 62] on span "Add to Page" at bounding box center [1272, 62] width 57 height 20
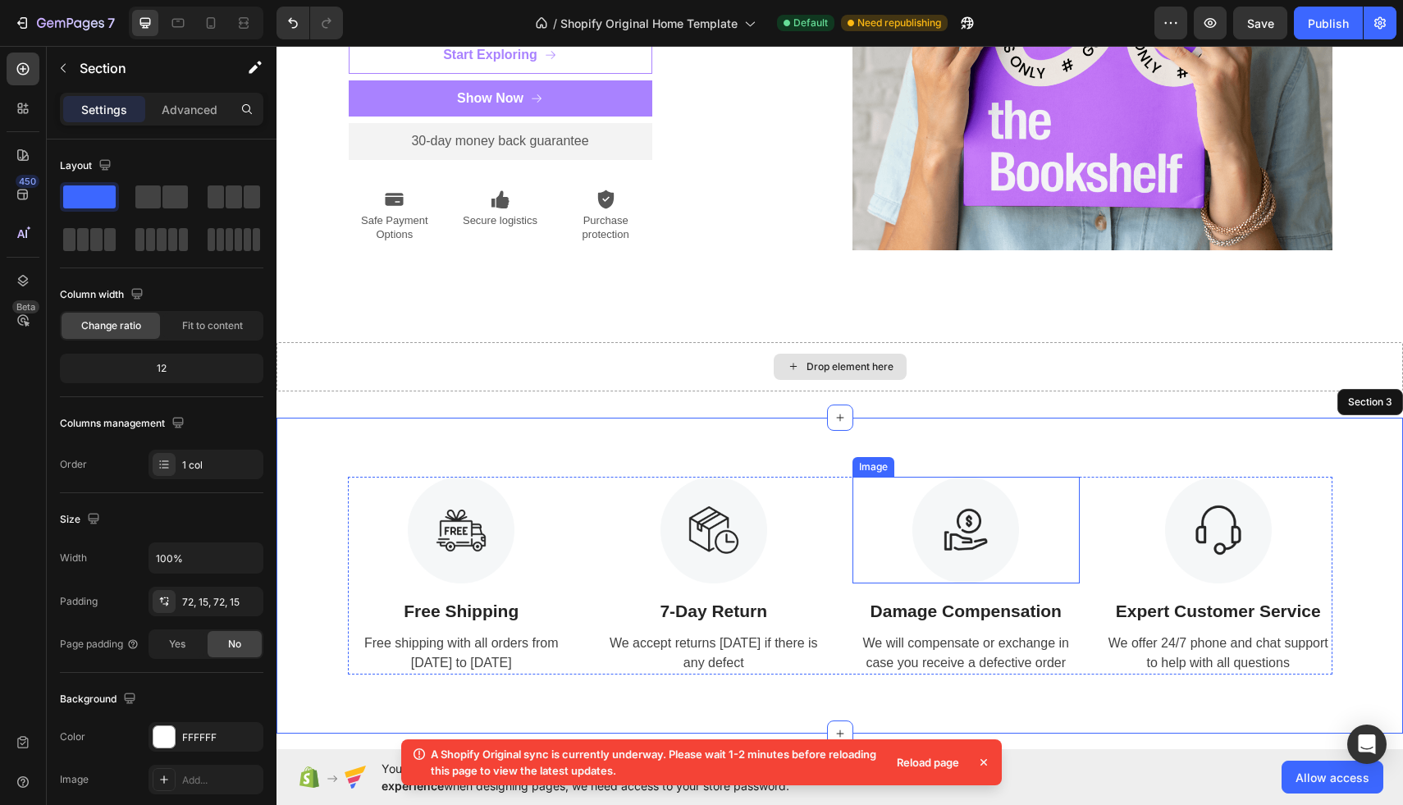
scroll to position [349, 0]
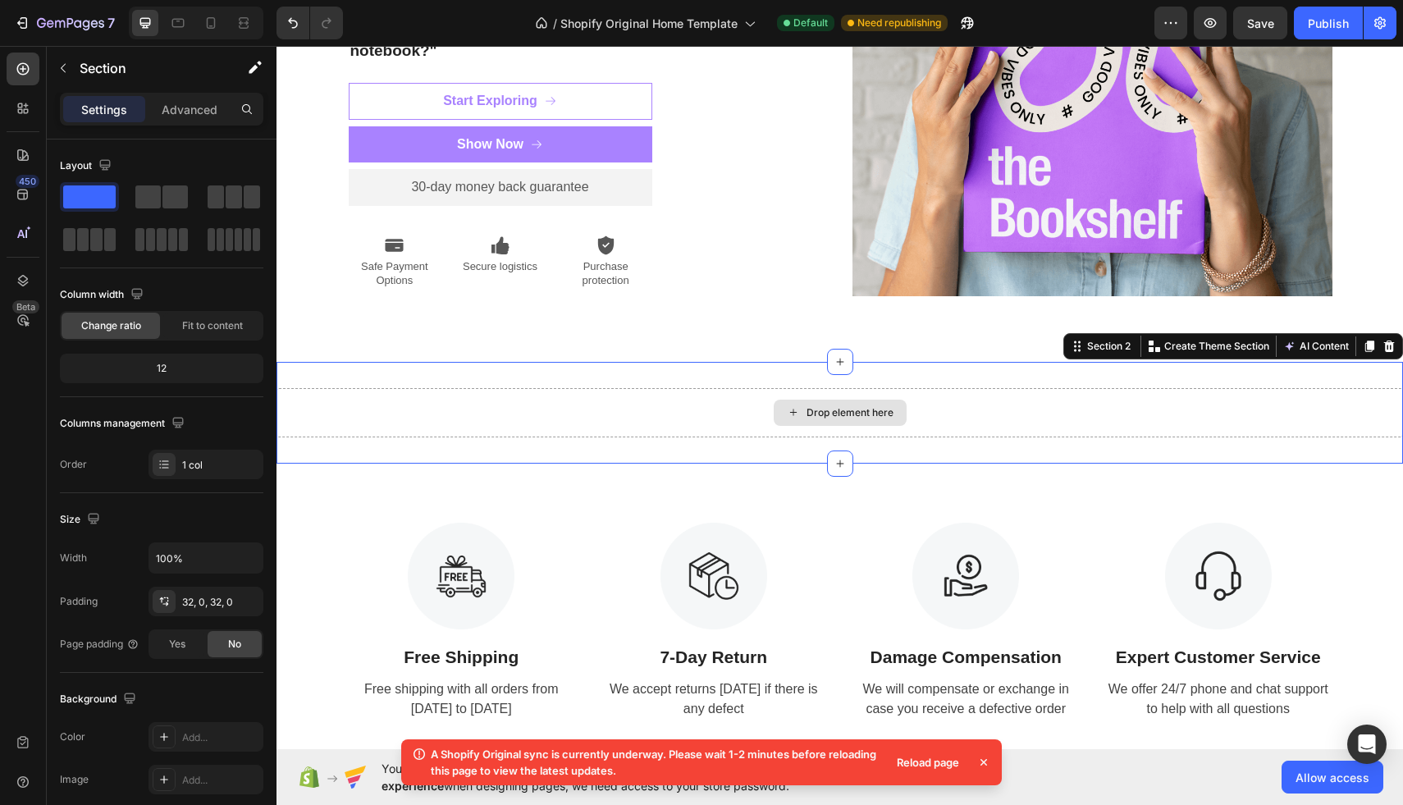
click at [964, 404] on div "Drop element here" at bounding box center [839, 412] width 1126 height 49
click at [1386, 348] on icon at bounding box center [1389, 345] width 11 height 11
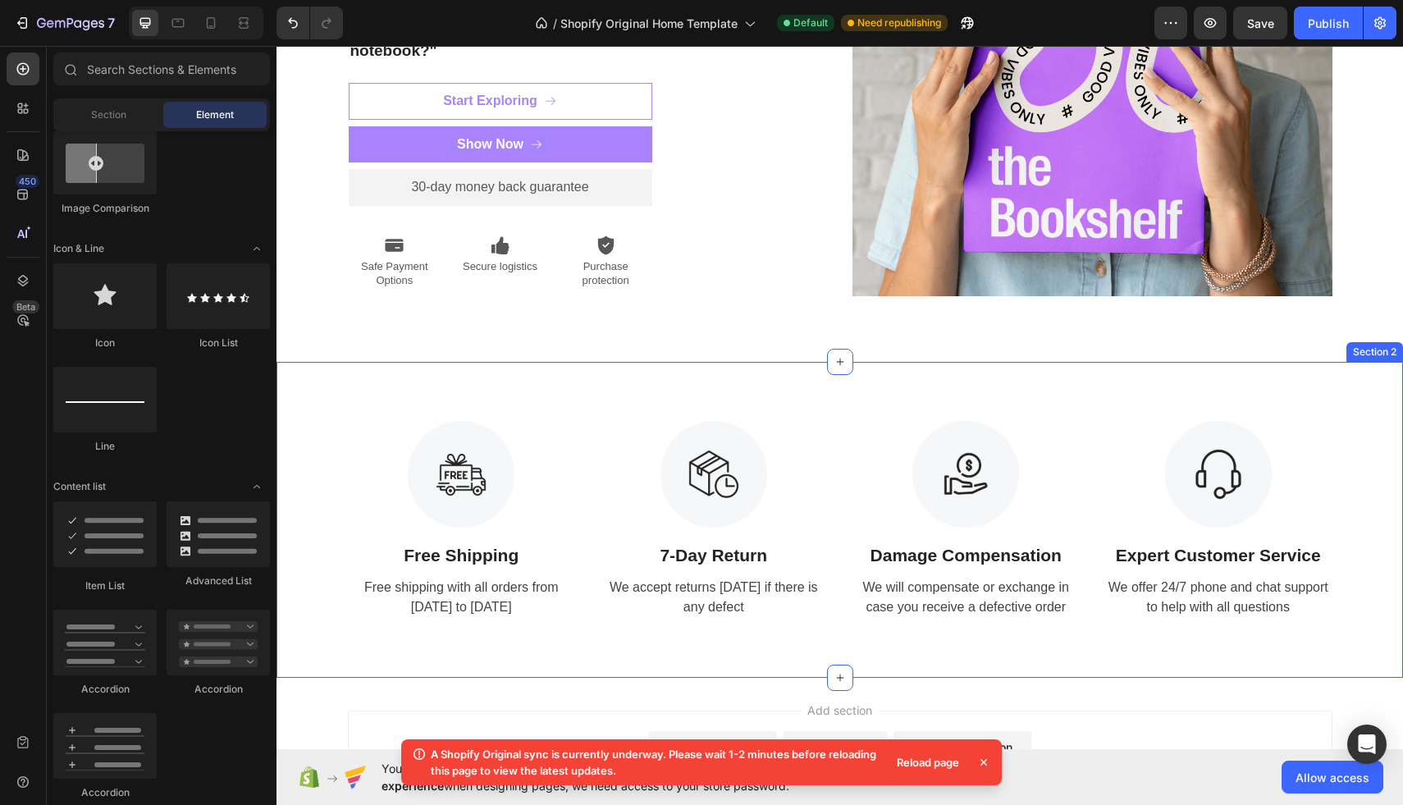
click at [860, 410] on div "Image Free Shipping Text Block Free shipping with all orders from [DATE] to [DA…" at bounding box center [839, 520] width 1126 height 317
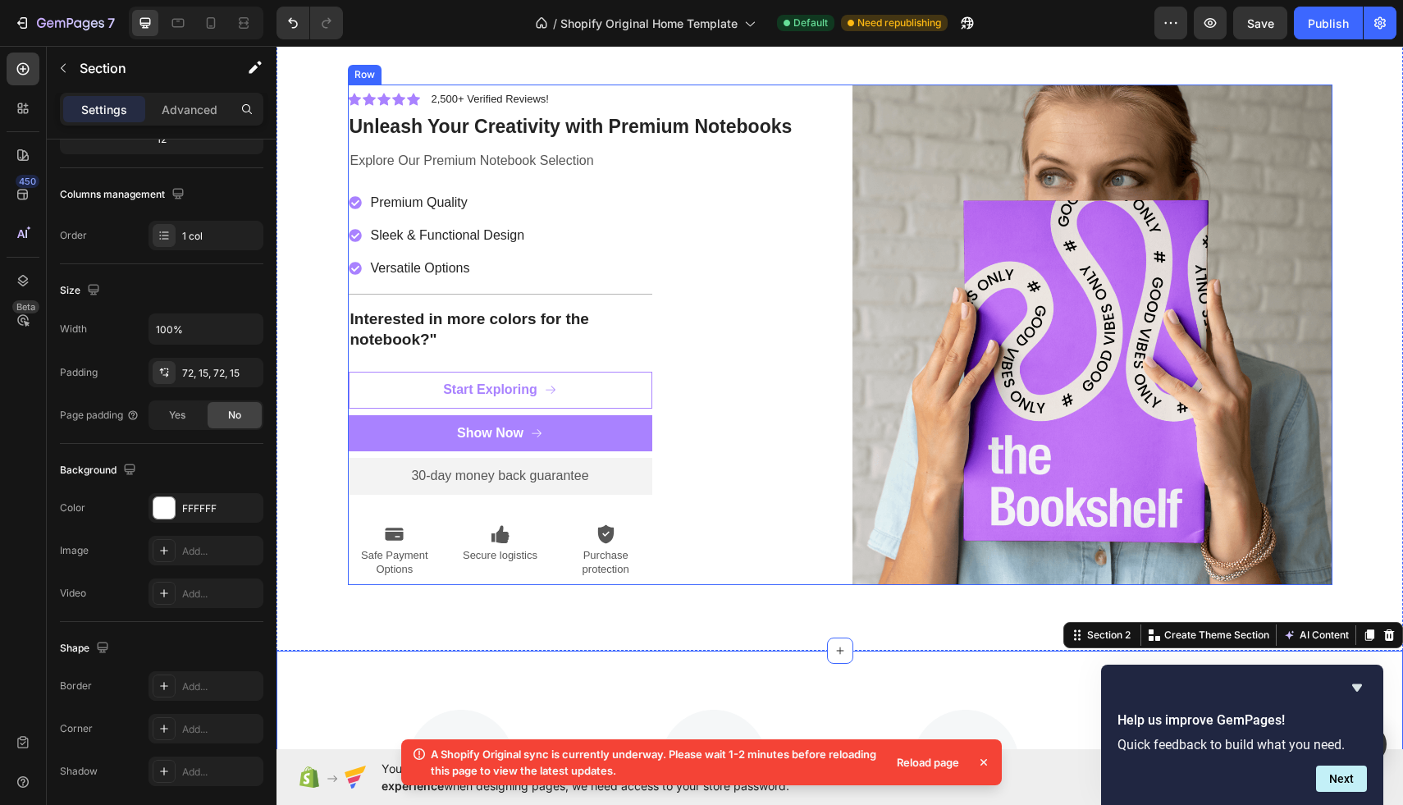
scroll to position [8, 0]
